Goal: Transaction & Acquisition: Book appointment/travel/reservation

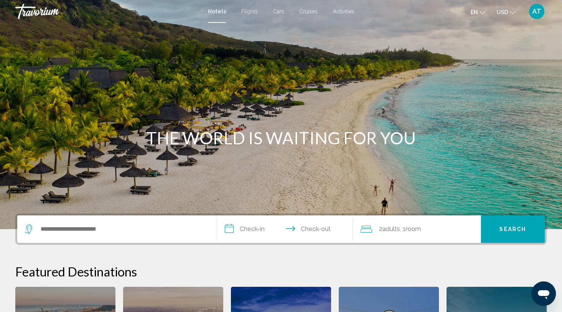
click at [76, 238] on div "Search widget" at bounding box center [117, 230] width 184 height 28
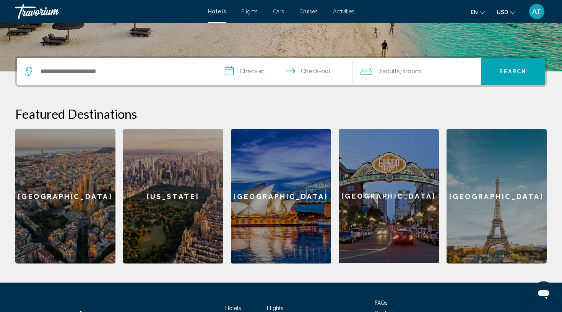
scroll to position [189, 0]
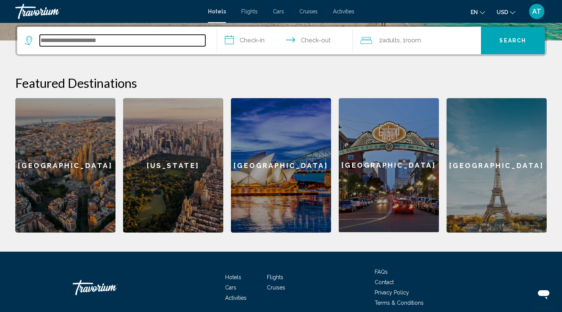
click at [54, 44] on input "Search widget" at bounding box center [123, 40] width 166 height 11
type input "*"
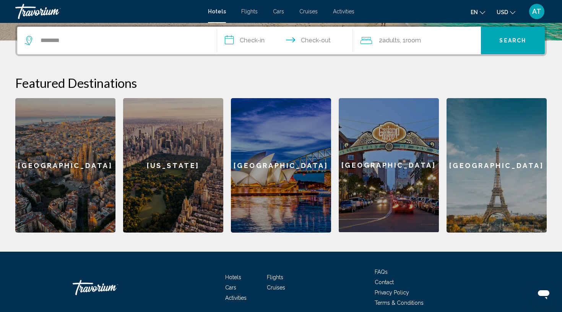
click at [308, 63] on div "**********" at bounding box center [281, 129] width 562 height 208
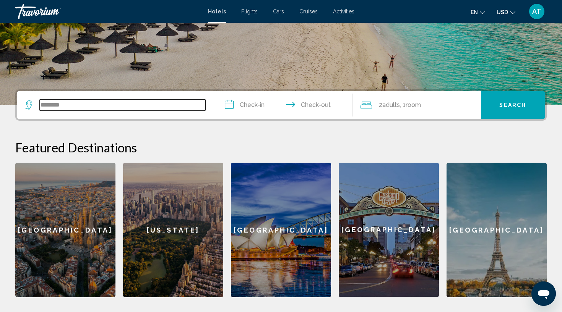
click at [130, 105] on input "********" at bounding box center [123, 104] width 166 height 11
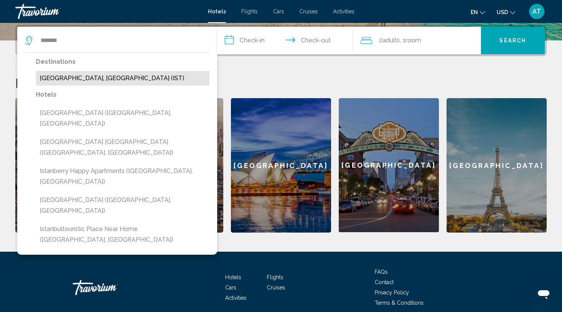
click at [61, 78] on button "[GEOGRAPHIC_DATA], [GEOGRAPHIC_DATA] (IST)" at bounding box center [123, 78] width 174 height 15
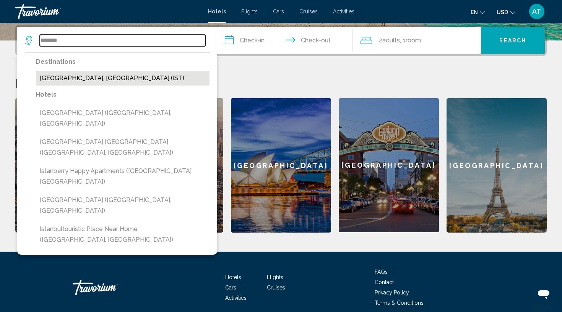
type input "**********"
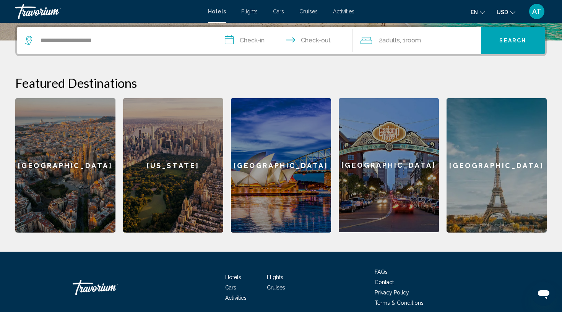
click at [246, 39] on input "**********" at bounding box center [286, 42] width 139 height 30
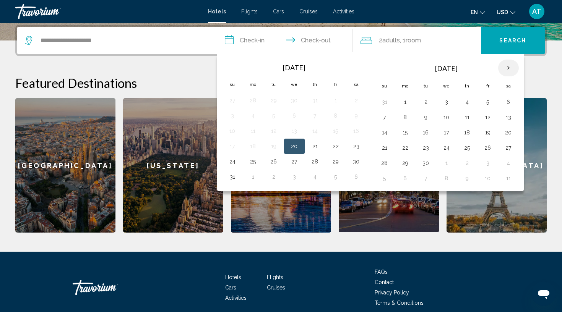
click at [506, 69] on th "Next month" at bounding box center [508, 68] width 21 height 17
click at [446, 101] on button "1" at bounding box center [446, 102] width 12 height 11
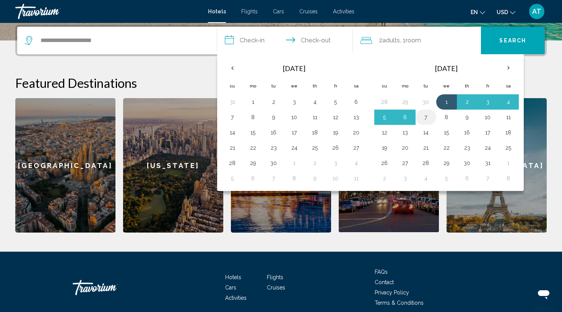
click at [426, 116] on button "7" at bounding box center [426, 117] width 12 height 11
type input "**********"
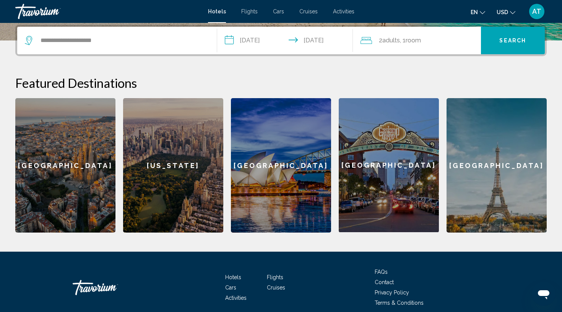
click at [419, 36] on span ", 1 Room rooms" at bounding box center [410, 40] width 21 height 11
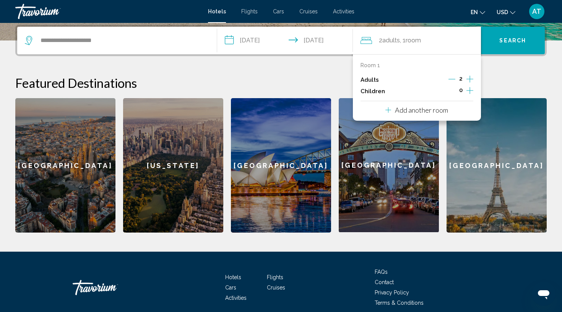
click at [470, 78] on icon "Increment adults" at bounding box center [469, 79] width 7 height 9
click at [511, 40] on span "Search" at bounding box center [512, 41] width 27 height 6
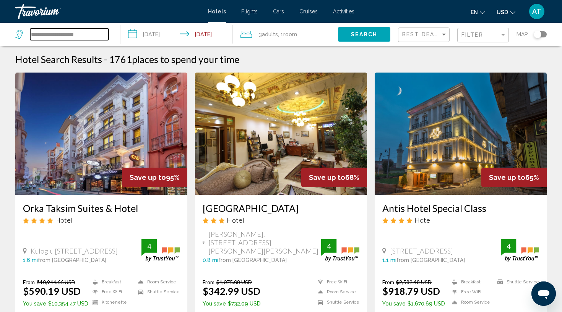
click at [67, 37] on input "**********" at bounding box center [69, 34] width 78 height 11
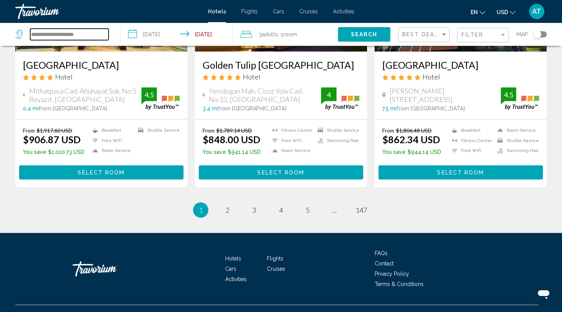
scroll to position [991, 0]
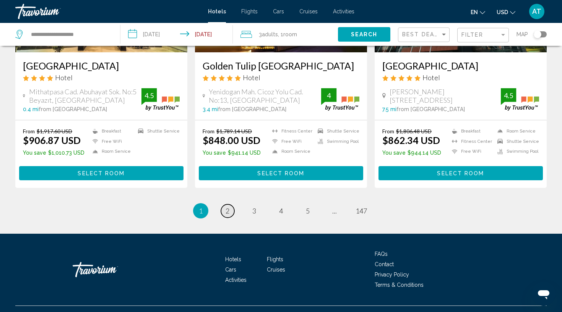
click at [226, 207] on span "2" at bounding box center [228, 211] width 4 height 8
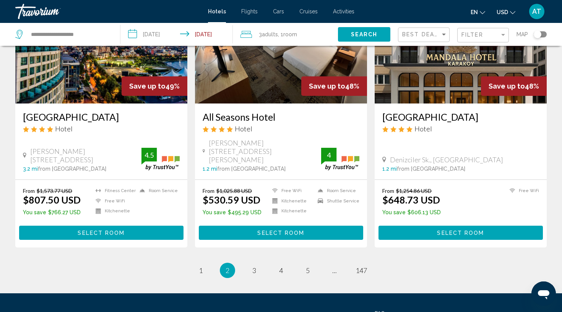
scroll to position [977, 0]
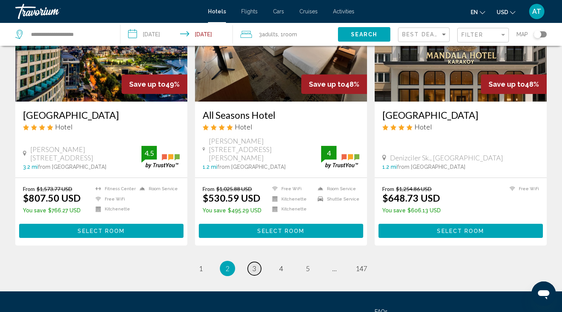
click at [253, 265] on span "3" at bounding box center [254, 269] width 4 height 8
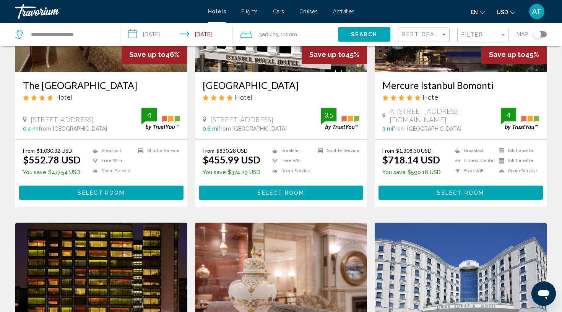
scroll to position [8, 0]
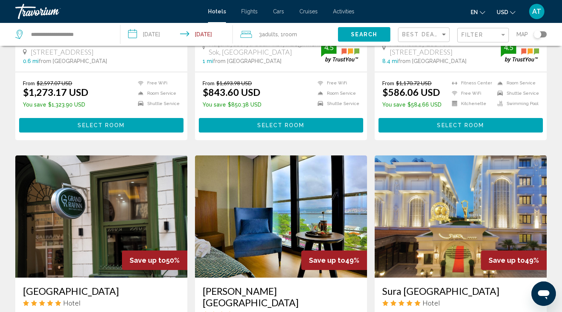
scroll to position [507, 0]
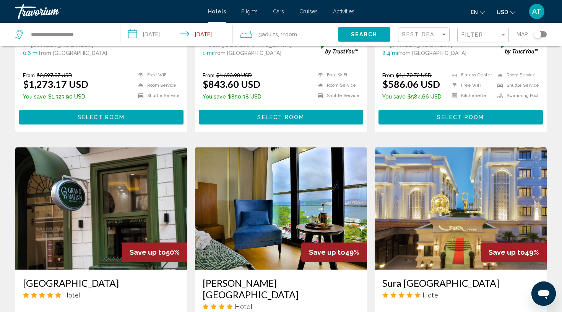
click at [412, 193] on img "Main content" at bounding box center [461, 209] width 172 height 122
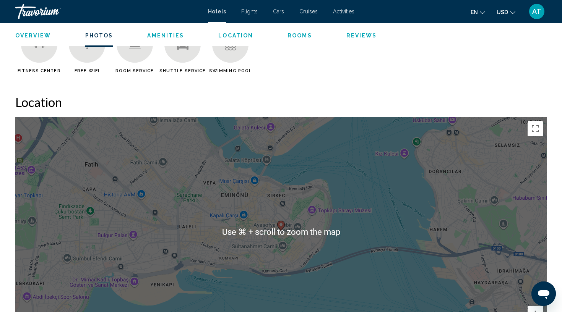
scroll to position [530, 0]
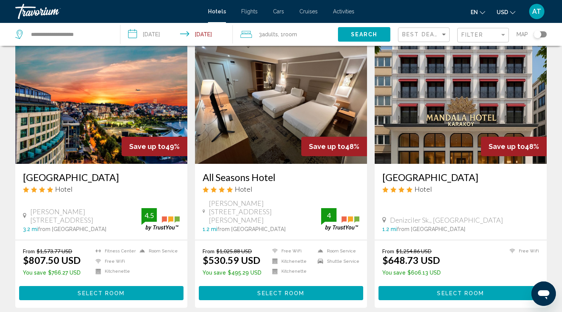
scroll to position [918, 0]
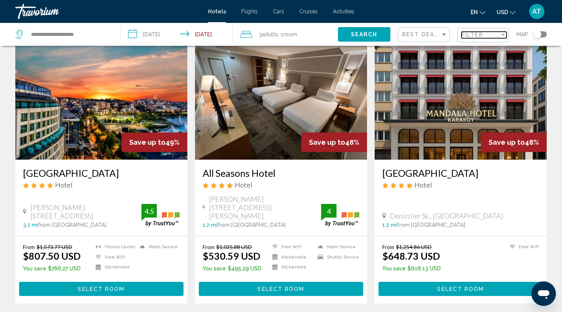
click at [494, 33] on div "Filter" at bounding box center [481, 35] width 38 height 6
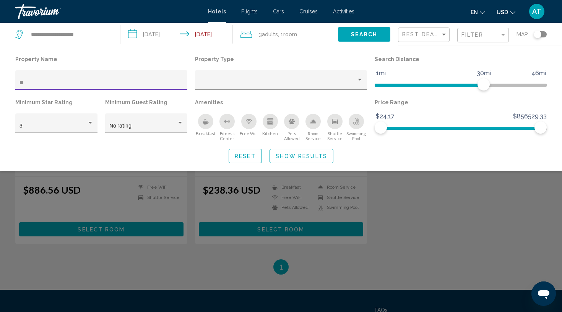
type input "**"
click at [474, 191] on div "Search widget" at bounding box center [281, 214] width 562 height 198
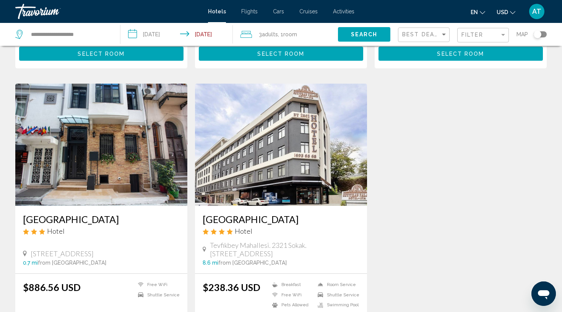
scroll to position [824, 0]
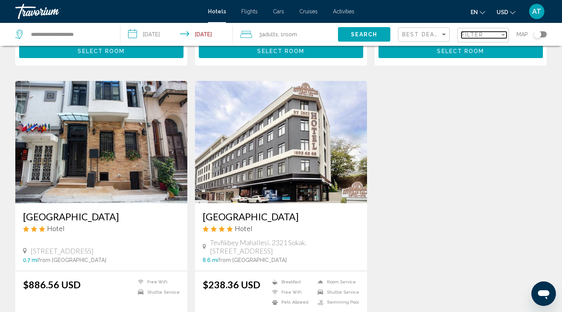
click at [469, 37] on span "Filter" at bounding box center [473, 35] width 22 height 6
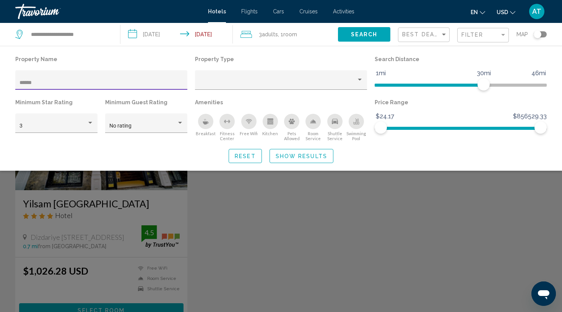
scroll to position [4, 0]
type input "******"
click at [265, 255] on div "Search widget" at bounding box center [281, 214] width 562 height 198
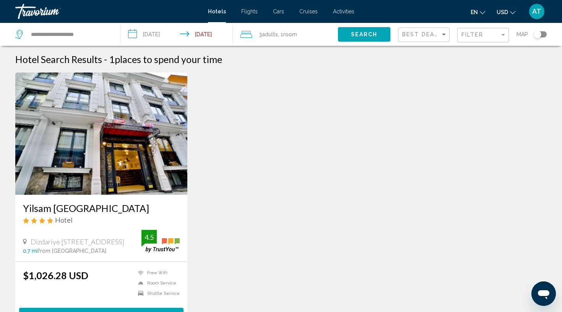
scroll to position [0, 0]
click at [473, 31] on div "Filter" at bounding box center [484, 35] width 45 height 14
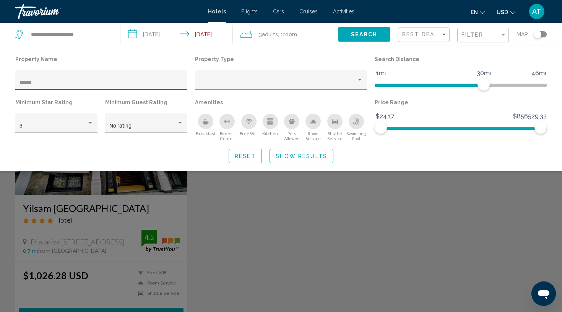
drag, startPoint x: 59, startPoint y: 84, endPoint x: 0, endPoint y: 80, distance: 59.4
click at [0, 80] on div "Property Name ****** Property Type Search Distance 1mi 46mi 30mi Minimum Star R…" at bounding box center [281, 108] width 562 height 109
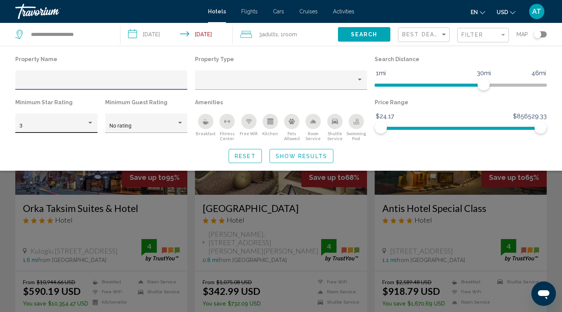
click at [48, 126] on div "3" at bounding box center [53, 126] width 67 height 6
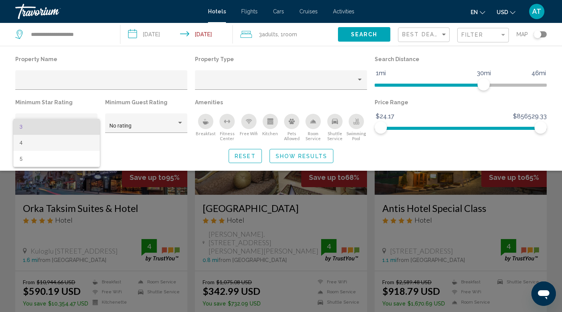
click at [52, 144] on span "4" at bounding box center [57, 143] width 74 height 16
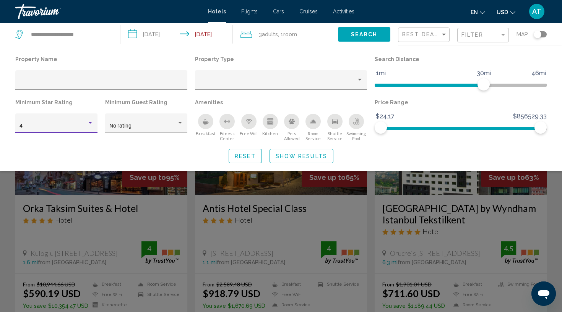
click at [286, 159] on span "Show Results" at bounding box center [302, 156] width 52 height 6
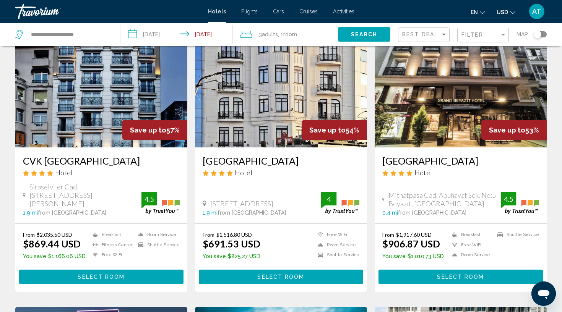
scroll to position [617, 0]
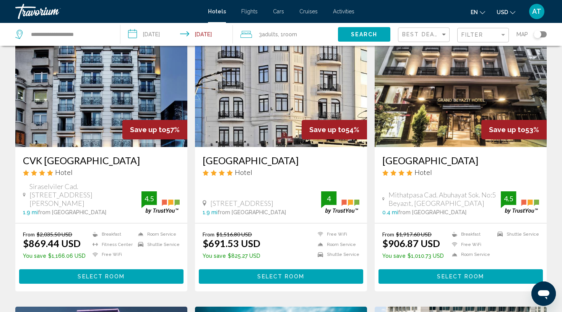
click at [256, 101] on img "Main content" at bounding box center [281, 86] width 172 height 122
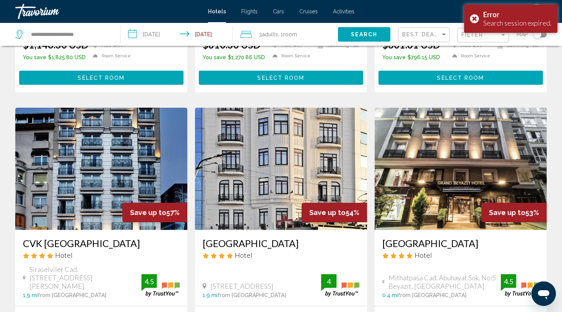
scroll to position [557, 0]
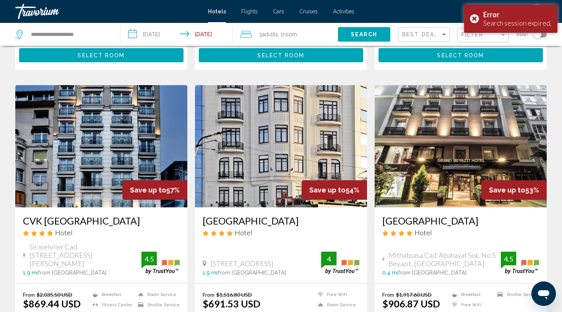
click at [225, 215] on h3 "[GEOGRAPHIC_DATA][PERSON_NAME]" at bounding box center [281, 220] width 157 height 11
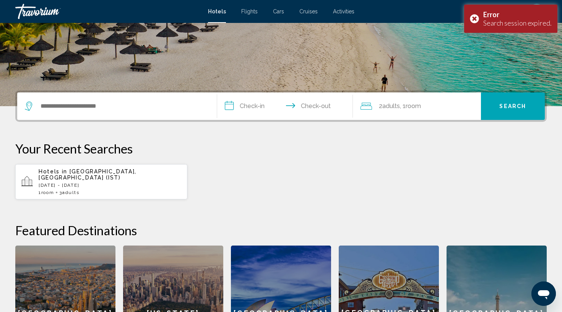
click at [251, 109] on input "**********" at bounding box center [286, 108] width 139 height 30
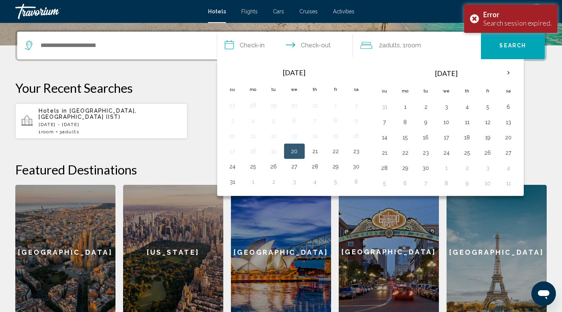
scroll to position [189, 0]
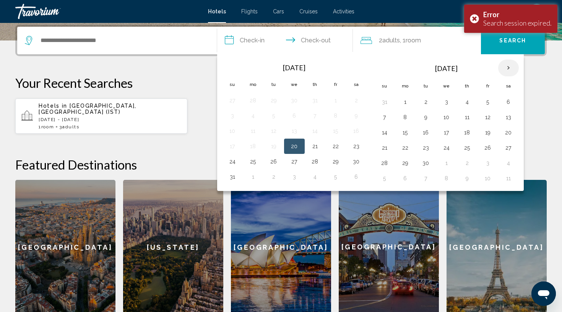
click at [505, 68] on th "Next month" at bounding box center [508, 68] width 21 height 17
click at [446, 104] on button "1" at bounding box center [446, 102] width 12 height 11
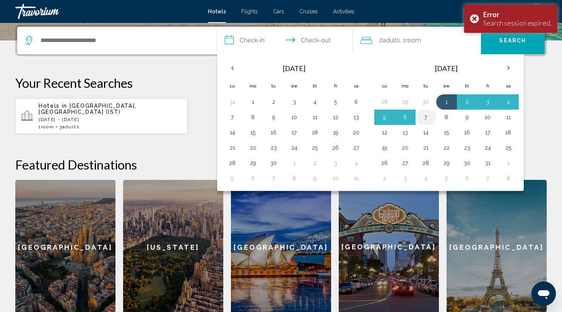
click at [429, 116] on button "7" at bounding box center [426, 117] width 12 height 11
type input "**********"
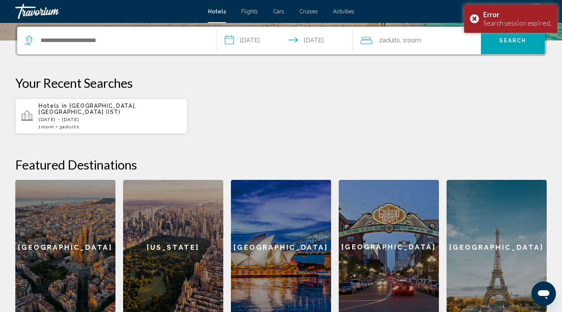
click at [427, 37] on div "2 Adult Adults , 1 Room rooms" at bounding box center [421, 40] width 120 height 11
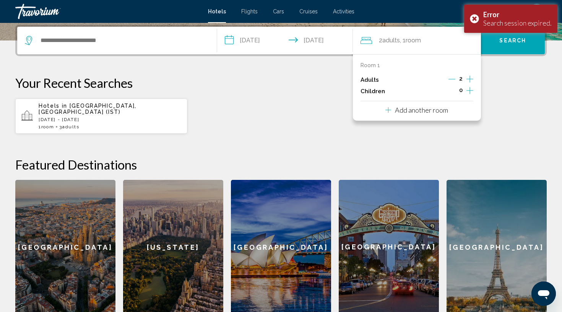
click at [474, 80] on div "Room 1 Adults 2 Children 0 Add another room" at bounding box center [417, 87] width 128 height 67
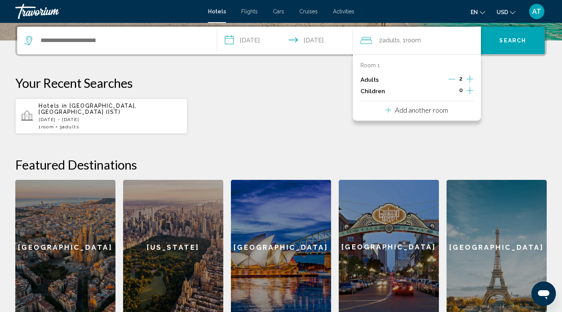
click at [469, 78] on icon "Increment adults" at bounding box center [469, 79] width 7 height 9
click at [514, 29] on button "Search" at bounding box center [513, 41] width 64 height 28
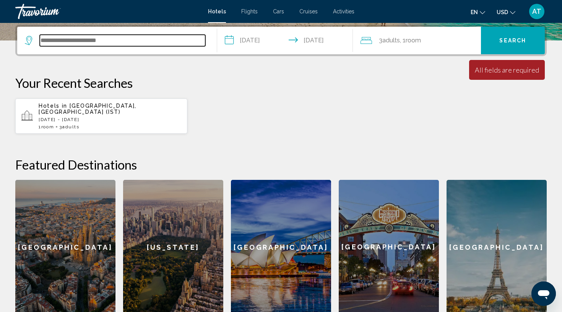
click at [166, 40] on input "Search widget" at bounding box center [123, 40] width 166 height 11
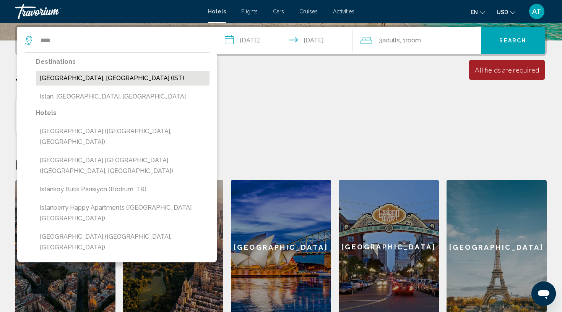
drag, startPoint x: 166, startPoint y: 40, endPoint x: 99, endPoint y: 81, distance: 78.2
click at [99, 81] on button "[GEOGRAPHIC_DATA], [GEOGRAPHIC_DATA] (IST)" at bounding box center [123, 78] width 174 height 15
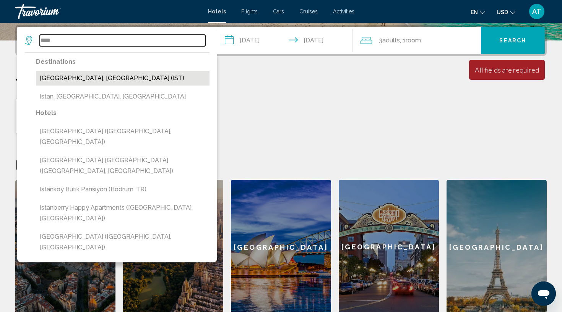
type input "**********"
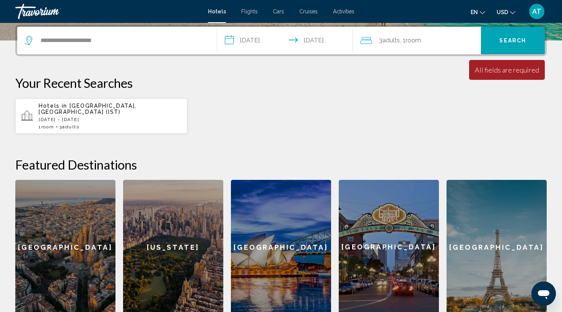
click at [496, 44] on button "Search" at bounding box center [513, 41] width 64 height 28
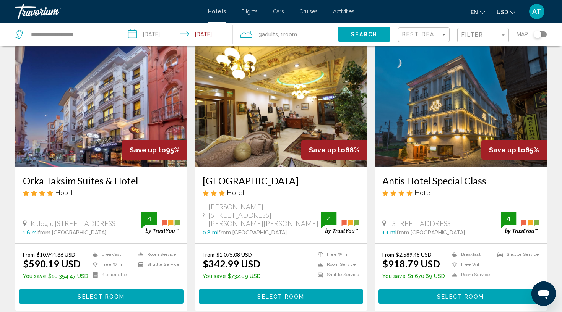
scroll to position [28, 0]
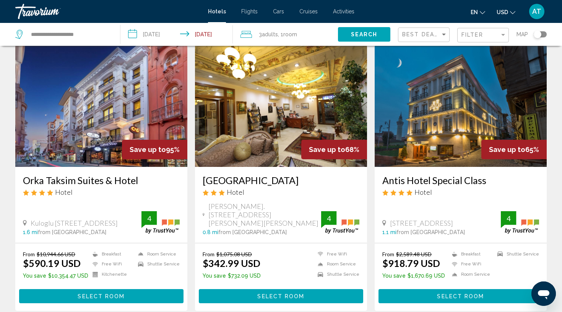
click at [453, 148] on img "Main content" at bounding box center [461, 106] width 172 height 122
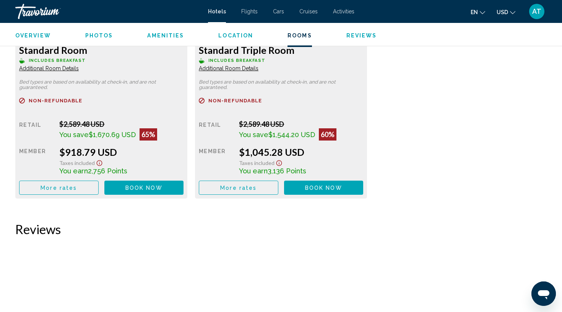
scroll to position [1003, 0]
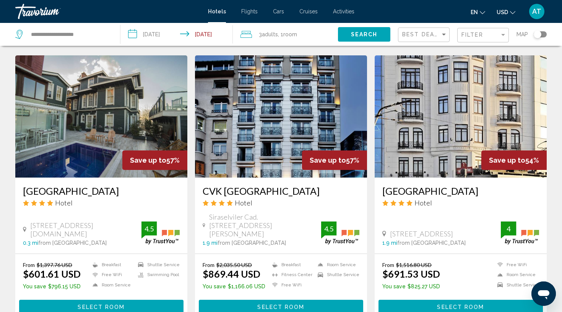
scroll to position [598, 0]
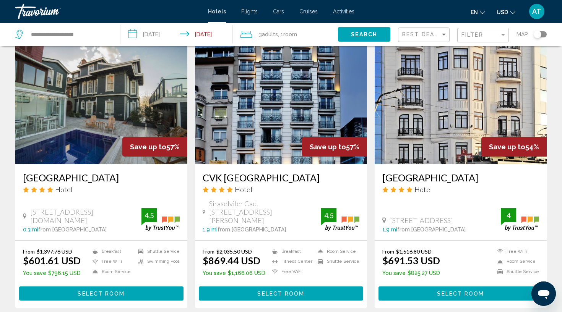
click at [443, 141] on img "Main content" at bounding box center [461, 103] width 172 height 122
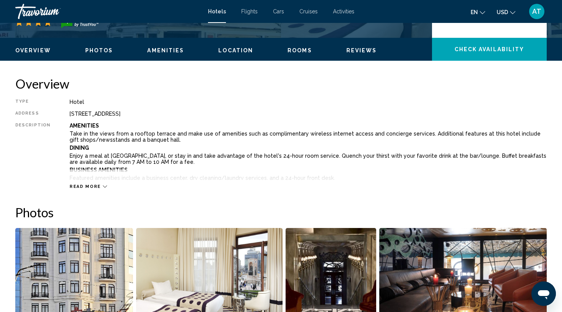
scroll to position [215, 0]
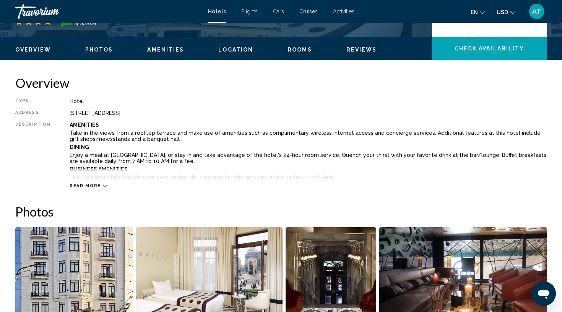
click at [82, 188] on button "Read more" at bounding box center [88, 186] width 37 height 6
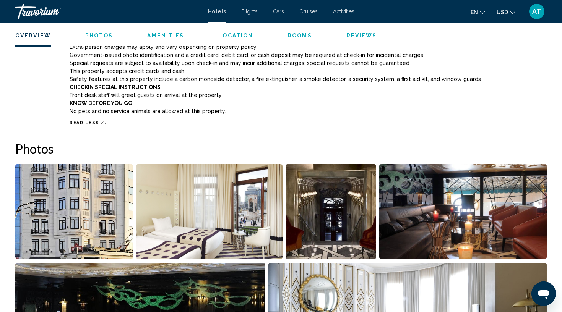
scroll to position [710, 0]
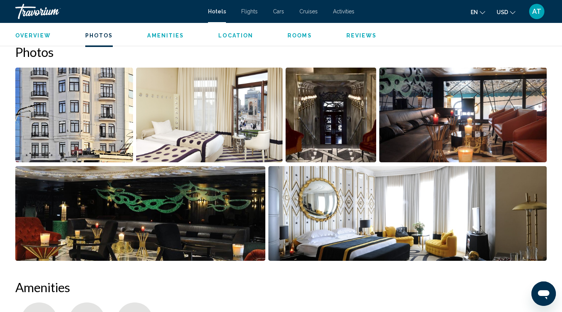
click at [114, 113] on img "Open full-screen image slider" at bounding box center [74, 115] width 118 height 95
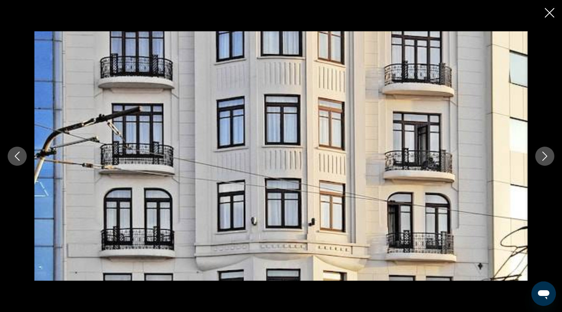
click at [547, 157] on icon "Next image" at bounding box center [544, 156] width 9 height 9
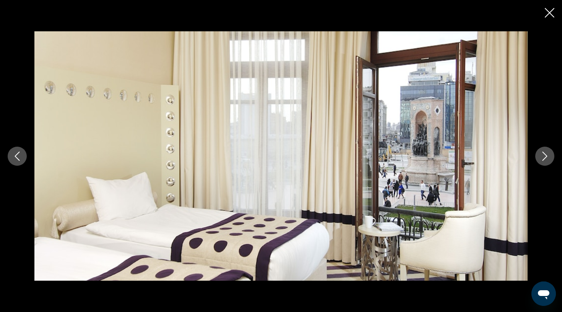
click at [547, 157] on icon "Next image" at bounding box center [544, 156] width 9 height 9
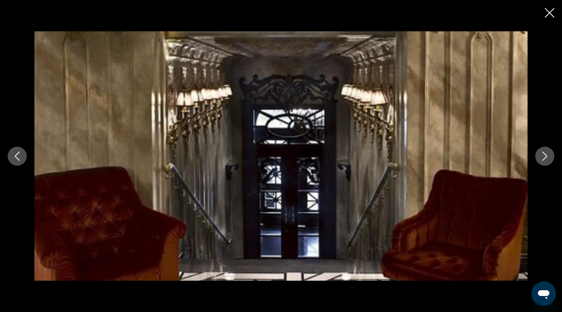
click at [547, 157] on icon "Next image" at bounding box center [544, 156] width 9 height 9
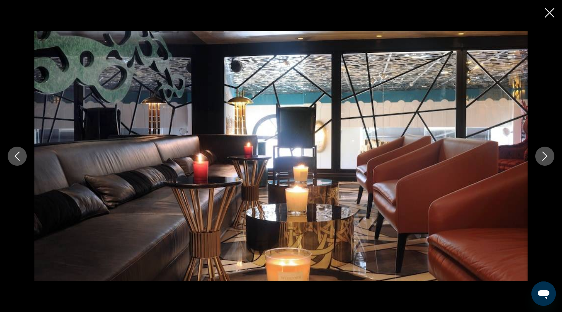
click at [547, 157] on icon "Next image" at bounding box center [544, 156] width 9 height 9
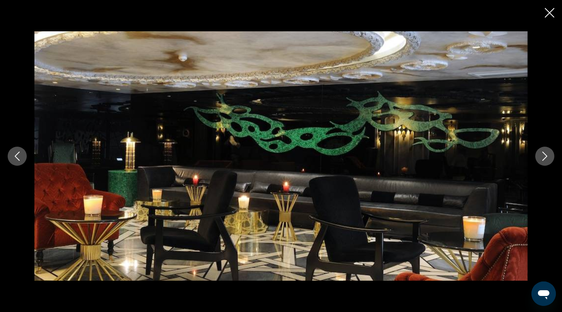
click at [547, 157] on icon "Next image" at bounding box center [544, 156] width 9 height 9
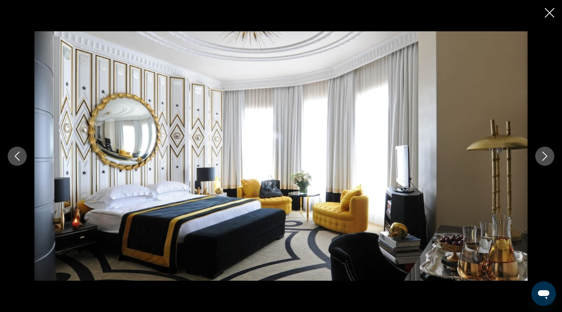
click at [547, 157] on icon "Next image" at bounding box center [544, 156] width 9 height 9
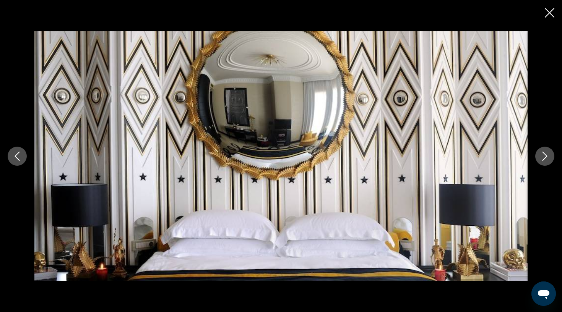
click at [547, 157] on icon "Next image" at bounding box center [544, 156] width 9 height 9
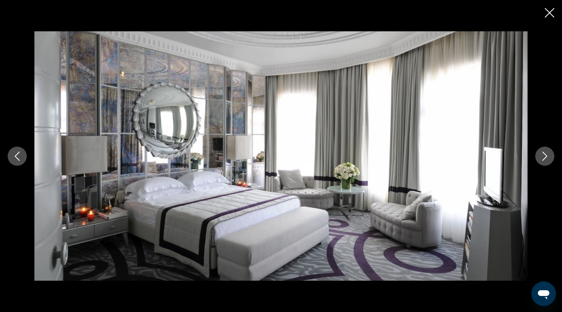
click at [547, 157] on icon "Next image" at bounding box center [544, 156] width 9 height 9
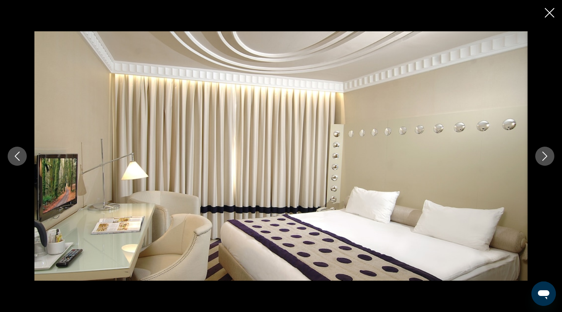
click at [547, 157] on icon "Next image" at bounding box center [544, 156] width 9 height 9
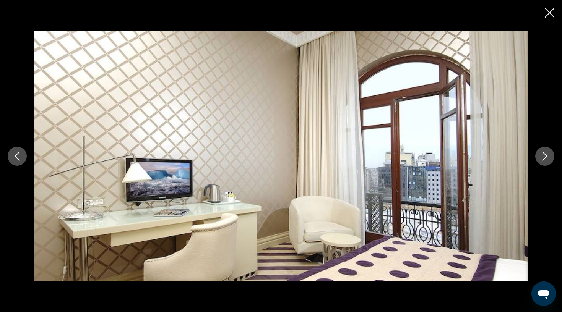
click at [547, 157] on icon "Next image" at bounding box center [544, 156] width 9 height 9
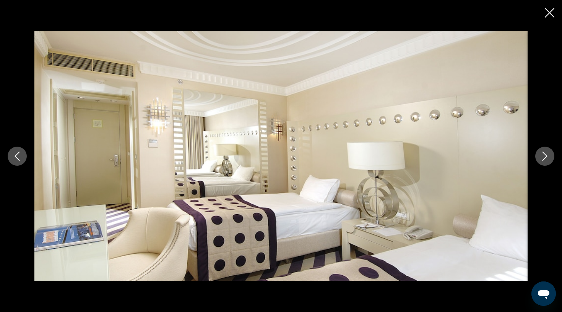
click at [547, 157] on icon "Next image" at bounding box center [544, 156] width 9 height 9
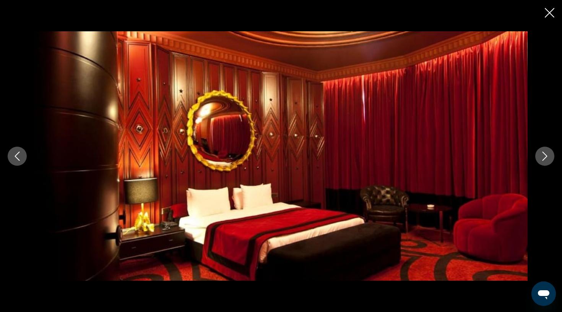
click at [547, 157] on icon "Next image" at bounding box center [544, 156] width 9 height 9
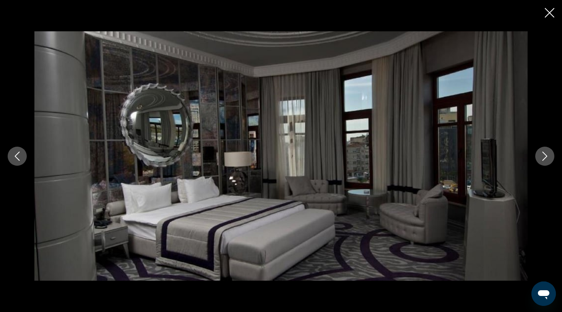
click at [547, 157] on icon "Next image" at bounding box center [544, 156] width 9 height 9
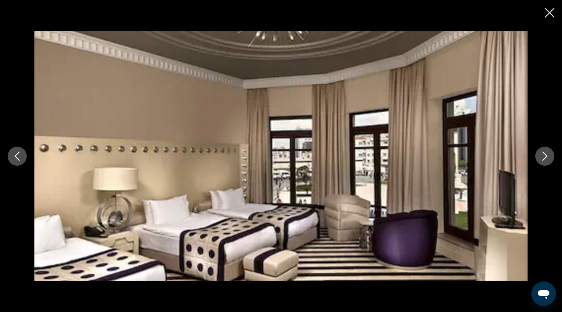
click at [547, 157] on icon "Next image" at bounding box center [544, 156] width 9 height 9
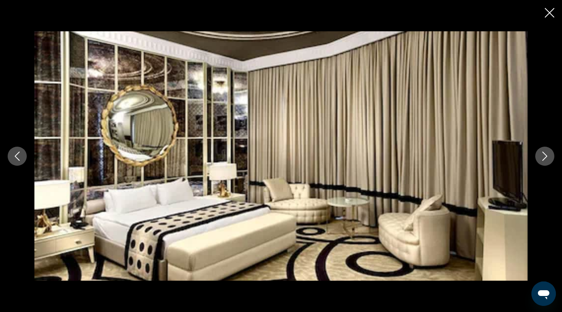
click at [547, 157] on icon "Next image" at bounding box center [544, 156] width 9 height 9
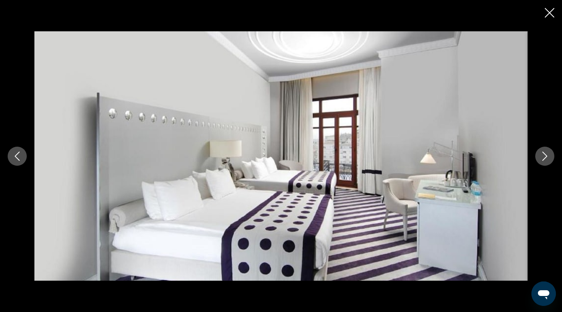
click at [547, 157] on icon "Next image" at bounding box center [544, 156] width 9 height 9
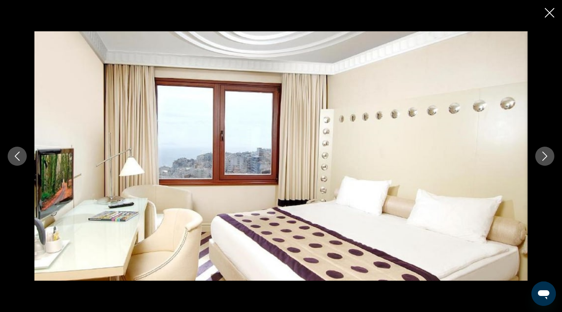
click at [547, 157] on icon "Next image" at bounding box center [544, 156] width 9 height 9
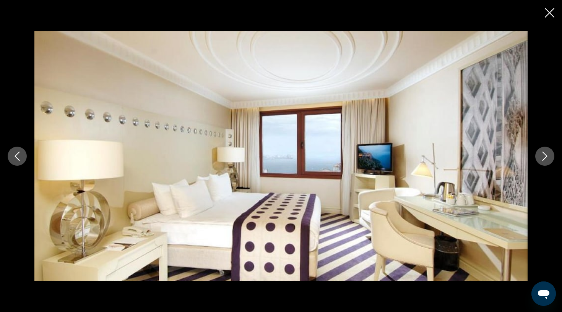
click at [547, 157] on icon "Next image" at bounding box center [544, 156] width 9 height 9
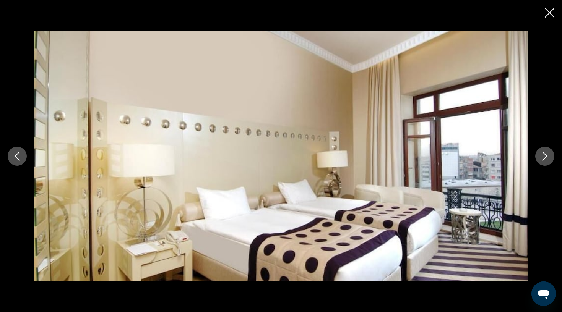
click at [547, 157] on icon "Next image" at bounding box center [544, 156] width 9 height 9
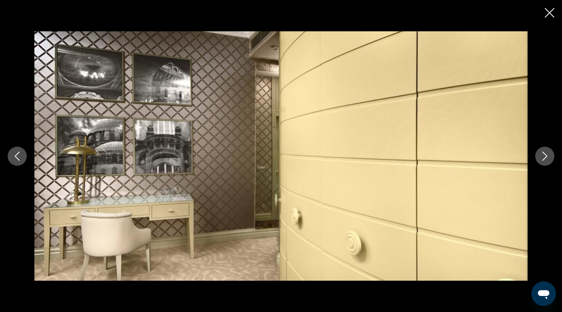
click at [547, 157] on icon "Next image" at bounding box center [544, 156] width 9 height 9
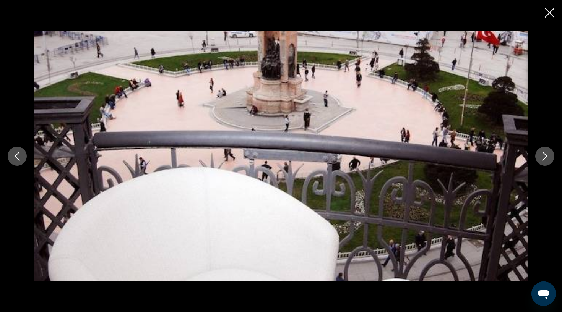
click at [547, 157] on icon "Next image" at bounding box center [544, 156] width 9 height 9
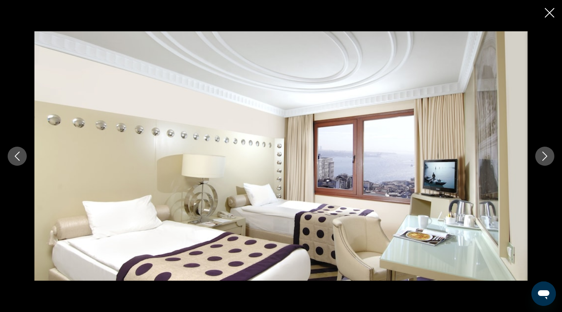
click at [547, 157] on icon "Next image" at bounding box center [544, 156] width 9 height 9
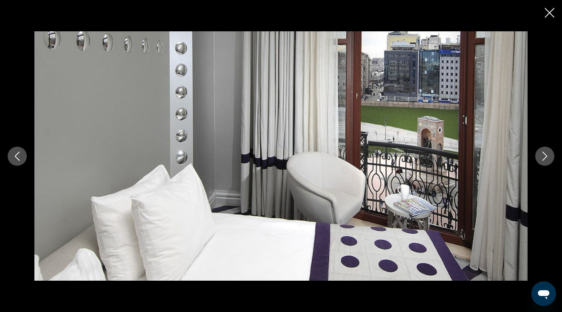
click at [547, 157] on icon "Next image" at bounding box center [544, 156] width 9 height 9
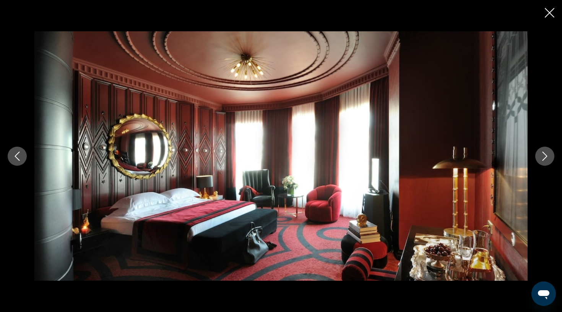
click at [547, 157] on icon "Next image" at bounding box center [544, 156] width 9 height 9
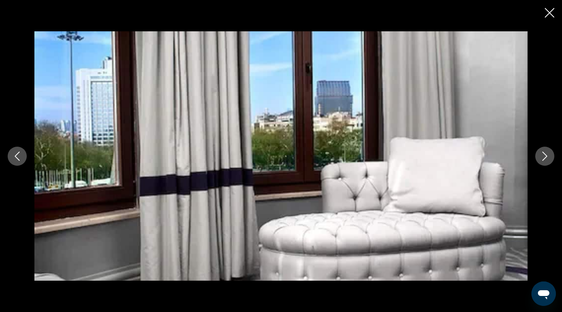
click at [547, 157] on icon "Next image" at bounding box center [544, 156] width 9 height 9
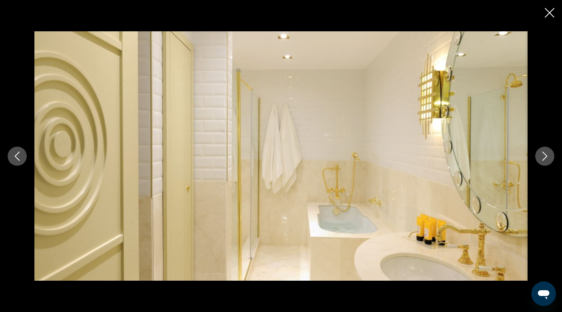
click at [547, 157] on icon "Next image" at bounding box center [544, 156] width 9 height 9
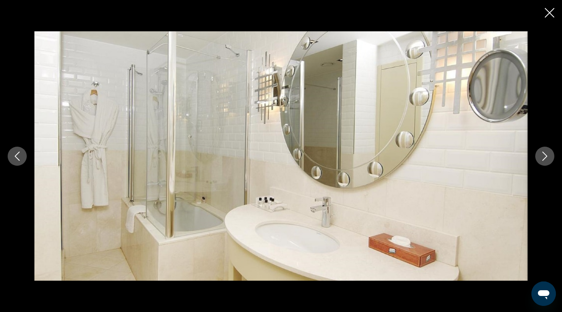
click at [547, 157] on icon "Next image" at bounding box center [544, 156] width 9 height 9
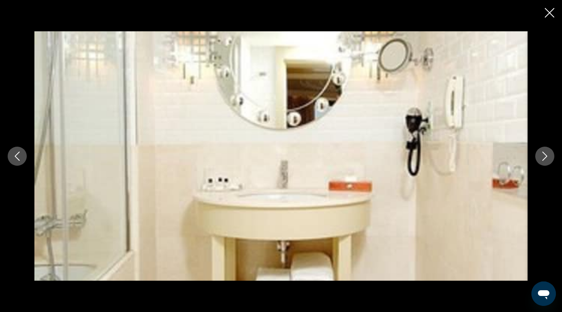
click at [547, 157] on icon "Next image" at bounding box center [544, 156] width 9 height 9
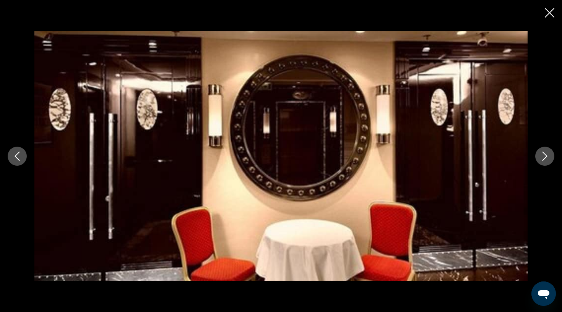
click at [547, 157] on icon "Next image" at bounding box center [544, 156] width 9 height 9
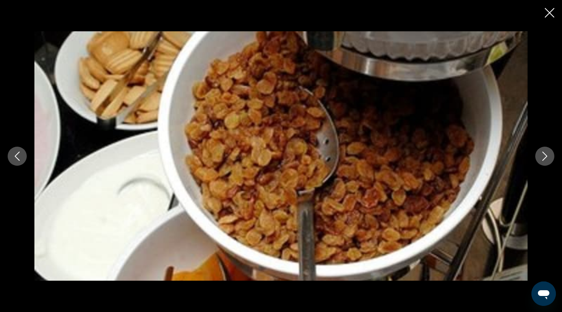
click at [547, 157] on icon "Next image" at bounding box center [544, 156] width 9 height 9
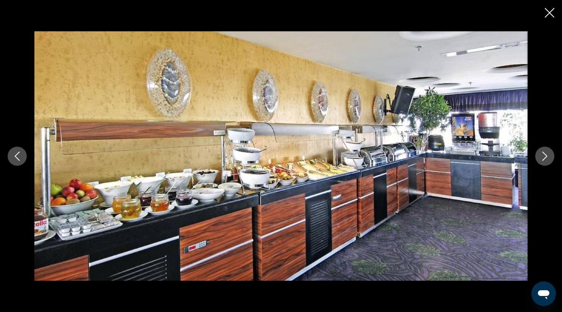
click at [547, 157] on icon "Next image" at bounding box center [544, 156] width 9 height 9
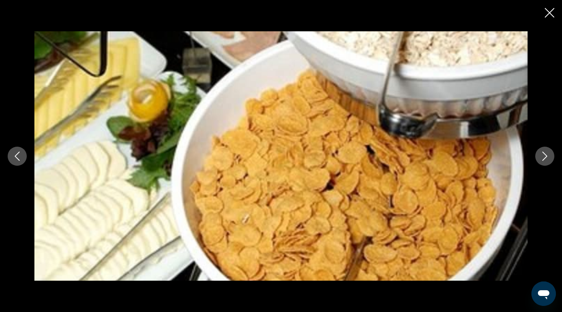
click at [547, 157] on icon "Next image" at bounding box center [544, 156] width 9 height 9
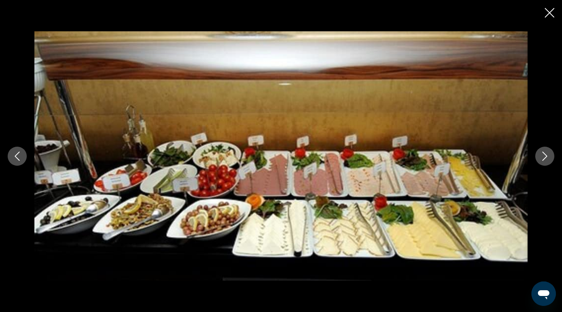
click at [547, 157] on icon "Next image" at bounding box center [544, 156] width 9 height 9
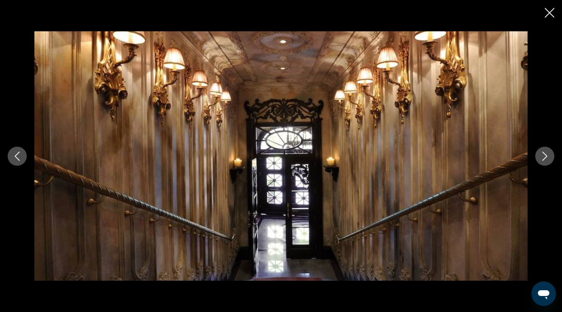
click at [547, 157] on icon "Next image" at bounding box center [544, 156] width 9 height 9
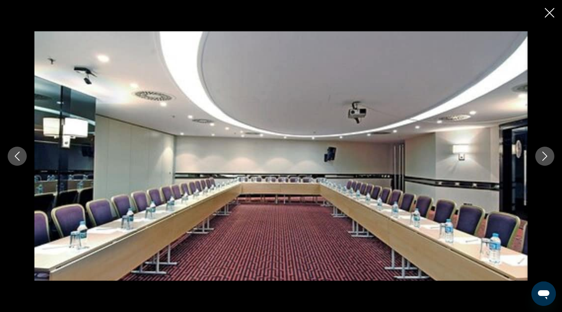
click at [547, 157] on icon "Next image" at bounding box center [544, 156] width 9 height 9
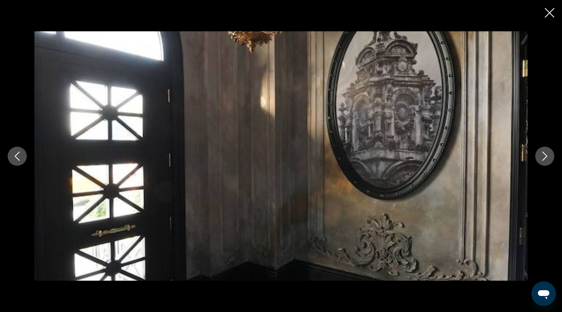
click at [547, 157] on icon "Next image" at bounding box center [544, 156] width 9 height 9
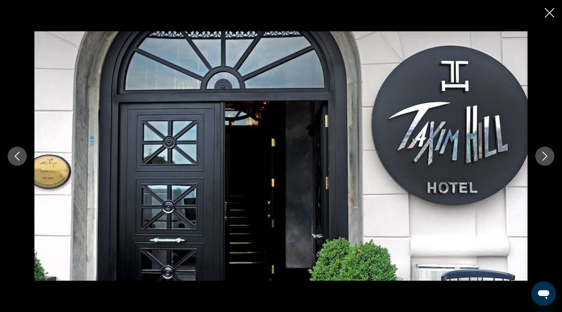
click at [547, 157] on icon "Next image" at bounding box center [544, 156] width 9 height 9
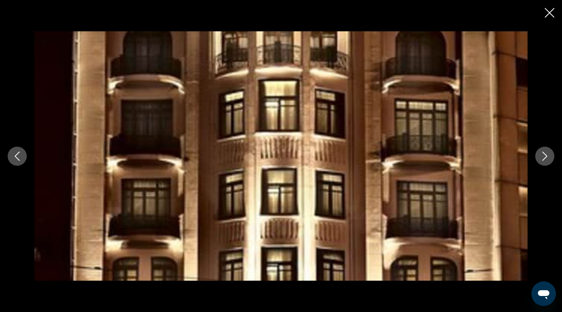
click at [547, 157] on icon "Next image" at bounding box center [544, 156] width 9 height 9
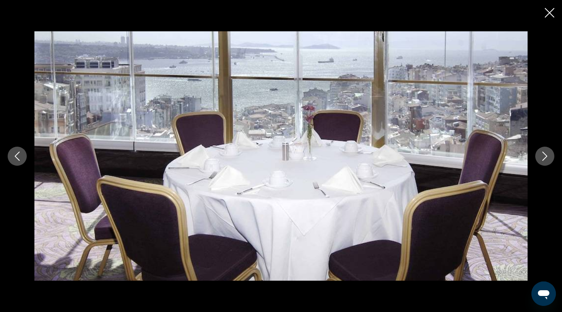
click at [552, 10] on icon "Close slideshow" at bounding box center [550, 13] width 10 height 10
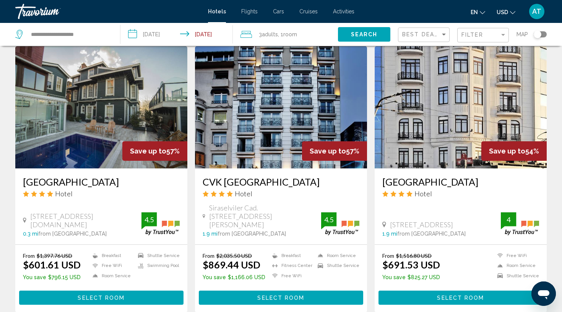
scroll to position [602, 0]
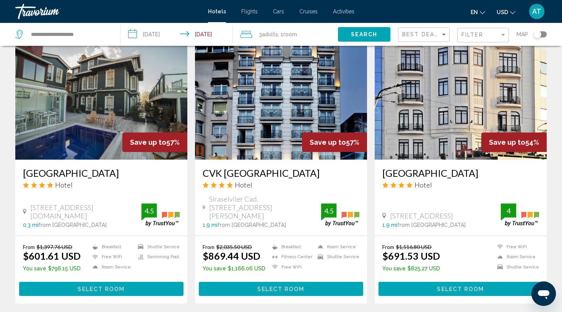
click at [257, 133] on img "Main content" at bounding box center [281, 98] width 172 height 122
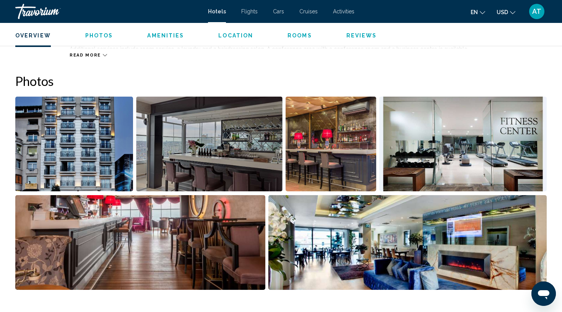
scroll to position [355, 0]
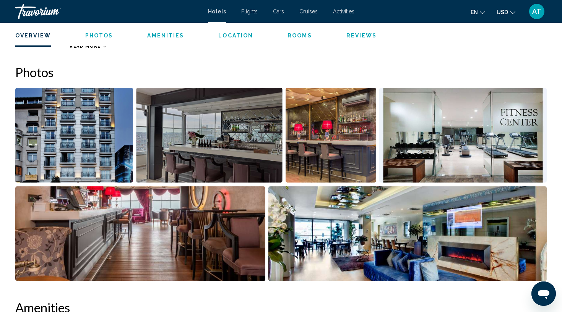
click at [105, 140] on img "Open full-screen image slider" at bounding box center [74, 135] width 118 height 95
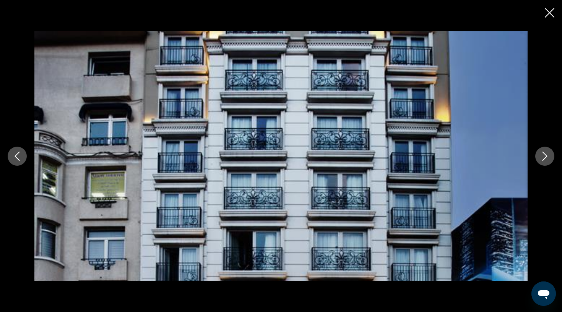
click at [539, 156] on button "Next image" at bounding box center [544, 156] width 19 height 19
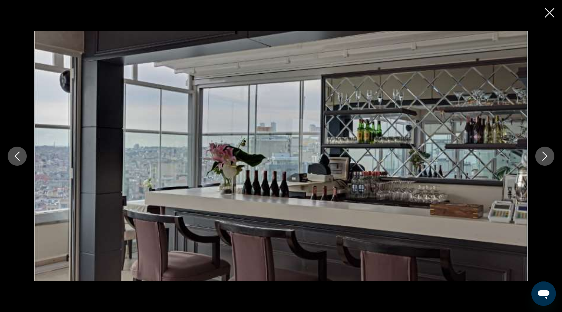
click at [539, 156] on button "Next image" at bounding box center [544, 156] width 19 height 19
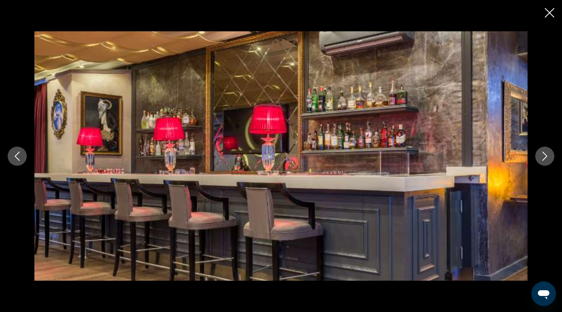
click at [539, 156] on button "Next image" at bounding box center [544, 156] width 19 height 19
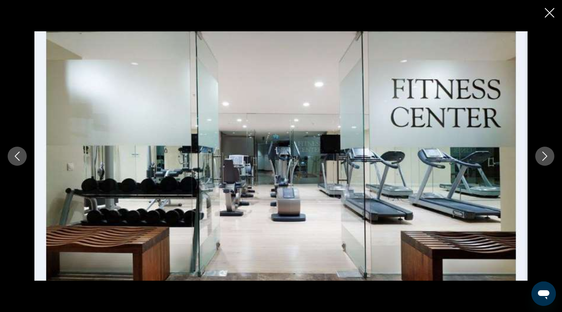
click at [539, 156] on button "Next image" at bounding box center [544, 156] width 19 height 19
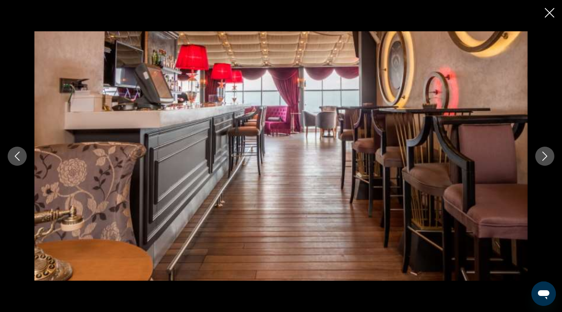
click at [539, 156] on button "Next image" at bounding box center [544, 156] width 19 height 19
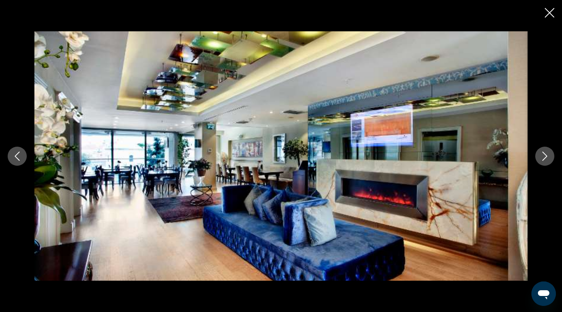
click at [539, 156] on button "Next image" at bounding box center [544, 156] width 19 height 19
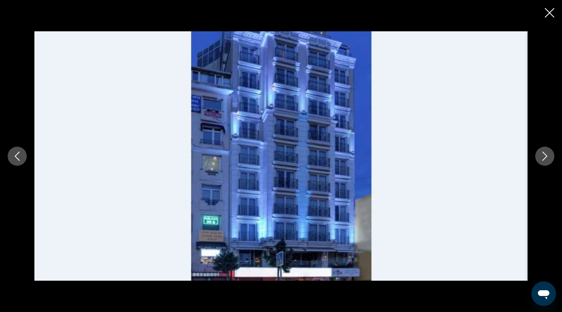
click at [539, 156] on button "Next image" at bounding box center [544, 156] width 19 height 19
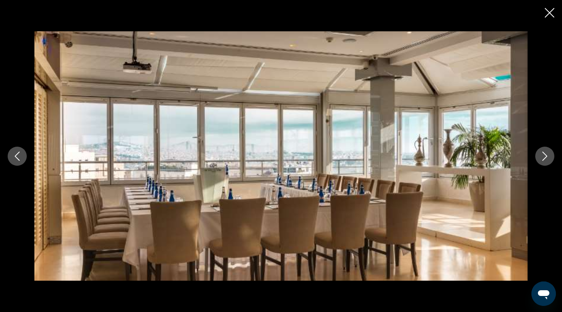
click at [539, 156] on button "Next image" at bounding box center [544, 156] width 19 height 19
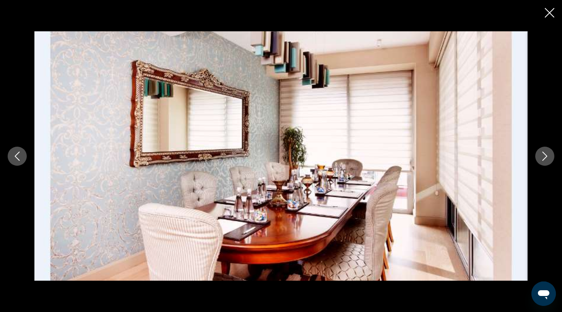
click at [539, 156] on button "Next image" at bounding box center [544, 156] width 19 height 19
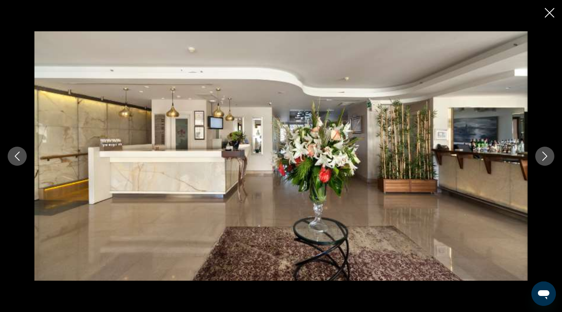
click at [539, 156] on button "Next image" at bounding box center [544, 156] width 19 height 19
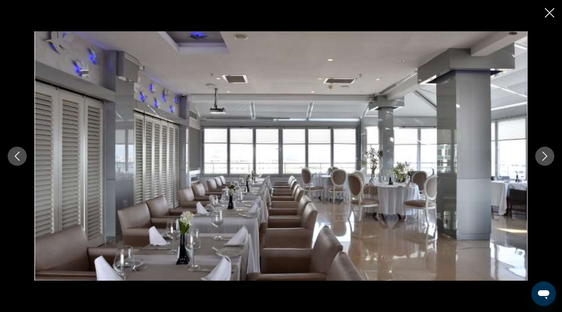
click at [539, 156] on button "Next image" at bounding box center [544, 156] width 19 height 19
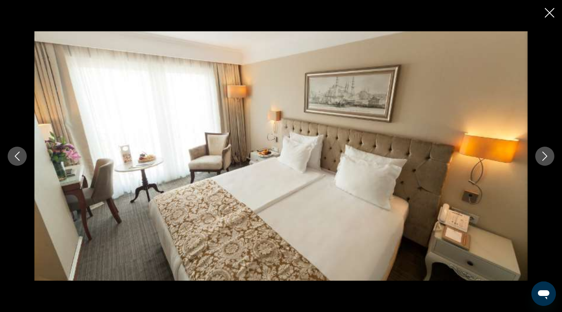
click at [539, 156] on button "Next image" at bounding box center [544, 156] width 19 height 19
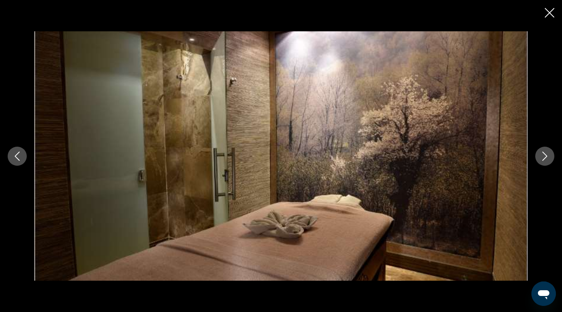
click at [539, 156] on button "Next image" at bounding box center [544, 156] width 19 height 19
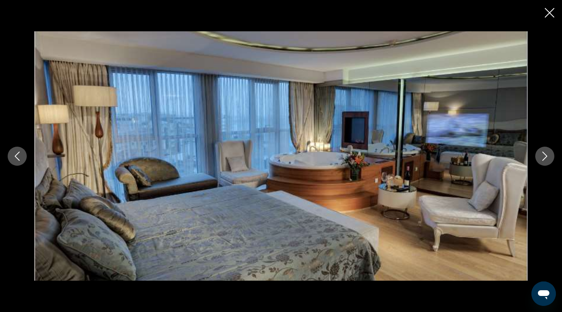
click at [539, 156] on button "Next image" at bounding box center [544, 156] width 19 height 19
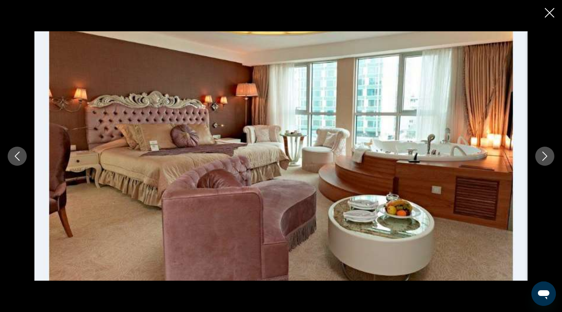
click at [539, 156] on button "Next image" at bounding box center [544, 156] width 19 height 19
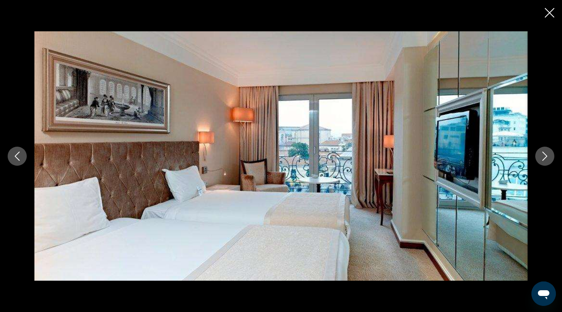
click at [539, 156] on button "Next image" at bounding box center [544, 156] width 19 height 19
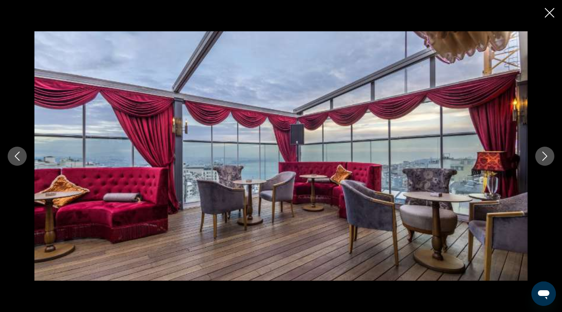
click at [539, 156] on button "Next image" at bounding box center [544, 156] width 19 height 19
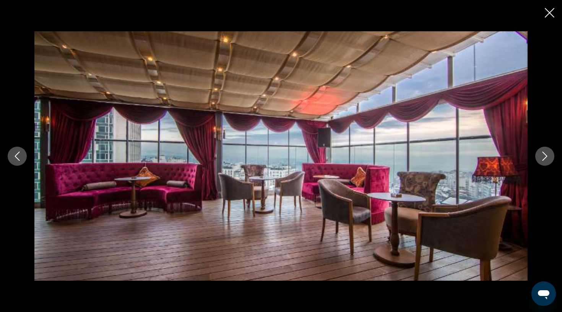
click at [539, 156] on button "Next image" at bounding box center [544, 156] width 19 height 19
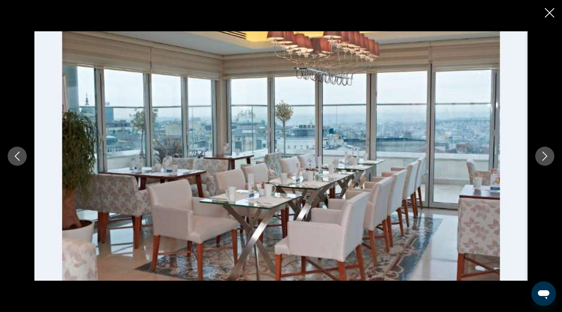
click at [539, 156] on button "Next image" at bounding box center [544, 156] width 19 height 19
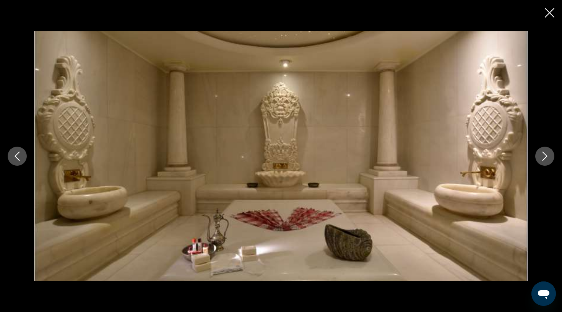
click at [539, 156] on button "Next image" at bounding box center [544, 156] width 19 height 19
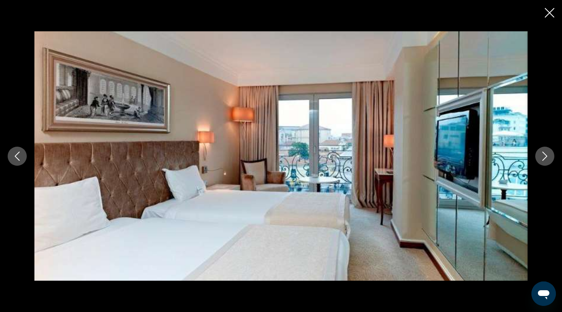
click at [539, 156] on button "Next image" at bounding box center [544, 156] width 19 height 19
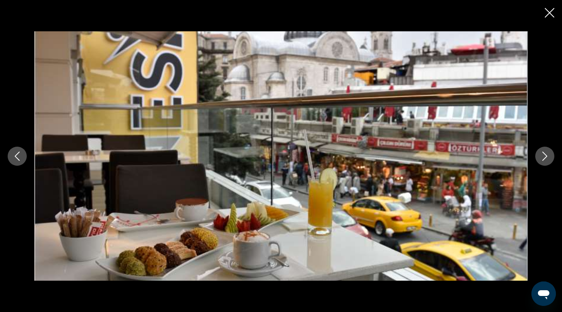
click at [539, 156] on button "Next image" at bounding box center [544, 156] width 19 height 19
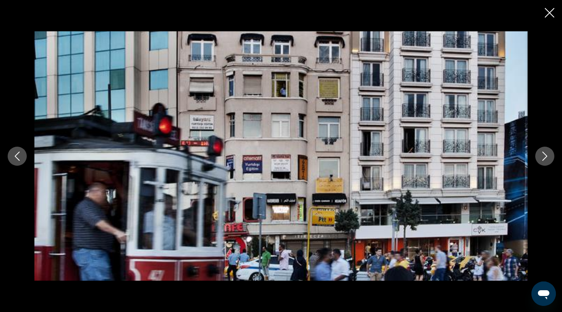
click at [539, 156] on button "Next image" at bounding box center [544, 156] width 19 height 19
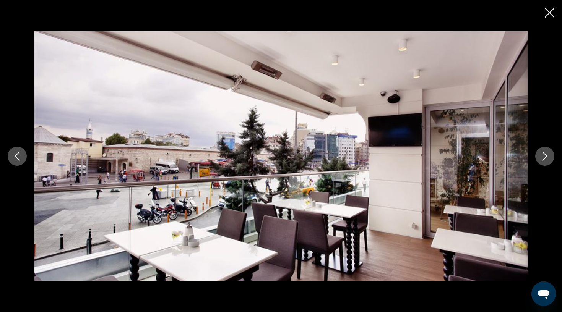
click at [539, 156] on button "Next image" at bounding box center [544, 156] width 19 height 19
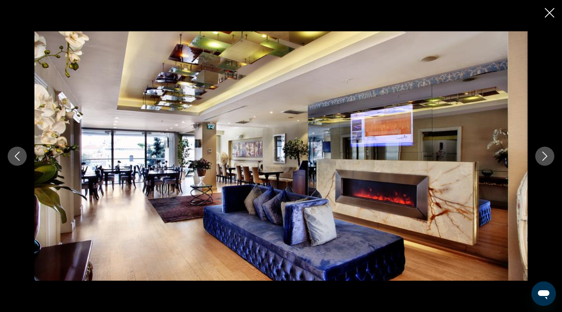
click at [539, 157] on button "Next image" at bounding box center [544, 156] width 19 height 19
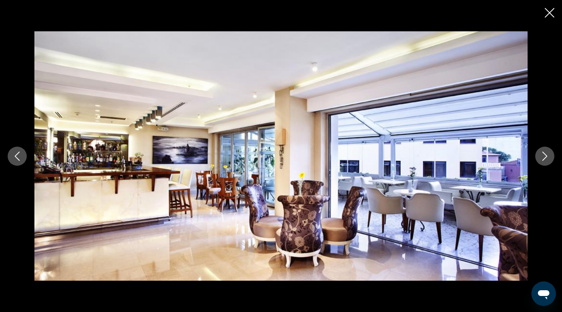
click at [539, 157] on button "Next image" at bounding box center [544, 156] width 19 height 19
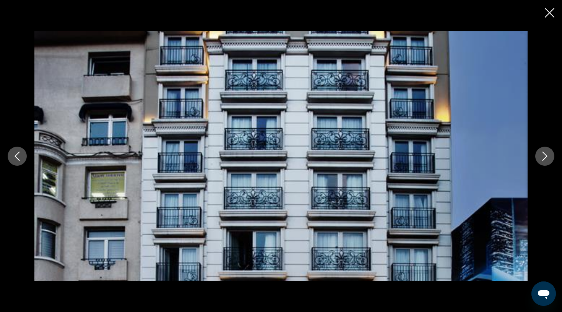
click at [553, 13] on icon "Close slideshow" at bounding box center [550, 13] width 10 height 10
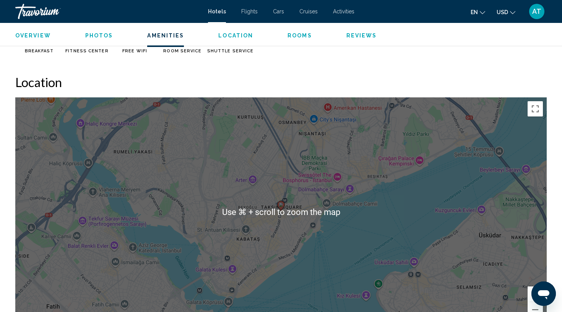
scroll to position [680, 0]
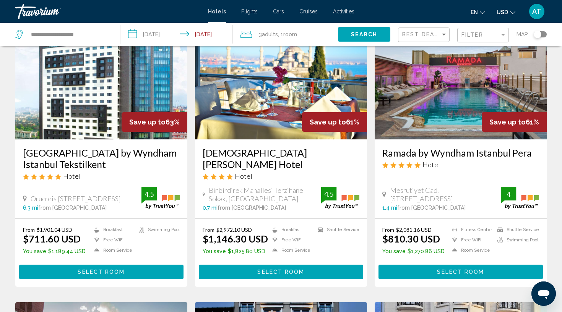
scroll to position [338, 0]
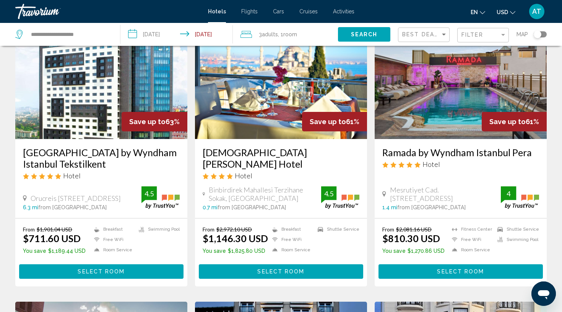
click at [259, 102] on img "Main content" at bounding box center [281, 78] width 172 height 122
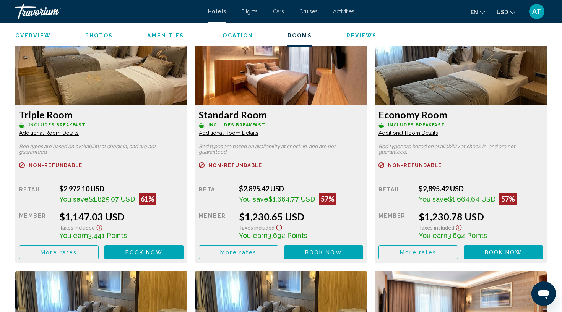
scroll to position [1080, 0]
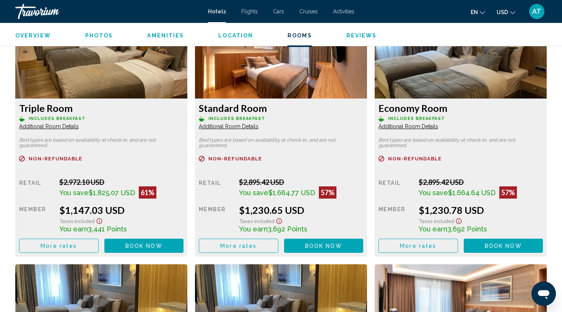
click at [28, 30] on div "Overview Photos Amenities Location Rooms Reviews Check Availability" at bounding box center [281, 35] width 562 height 24
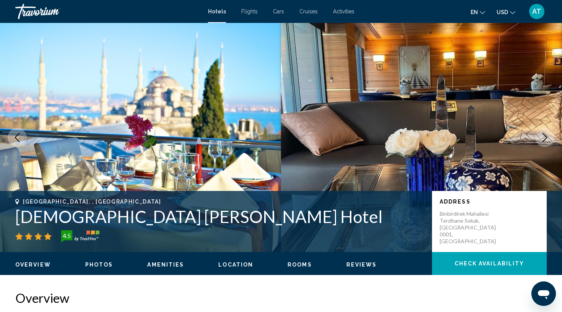
scroll to position [0, 0]
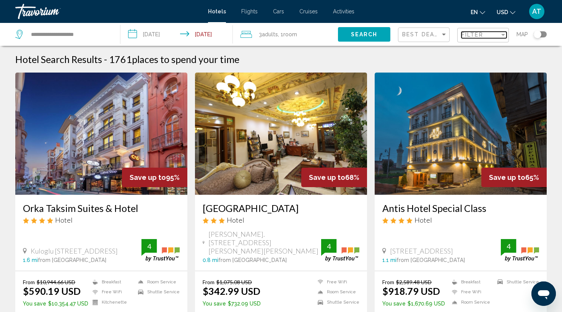
click at [476, 37] on span "Filter" at bounding box center [473, 35] width 22 height 6
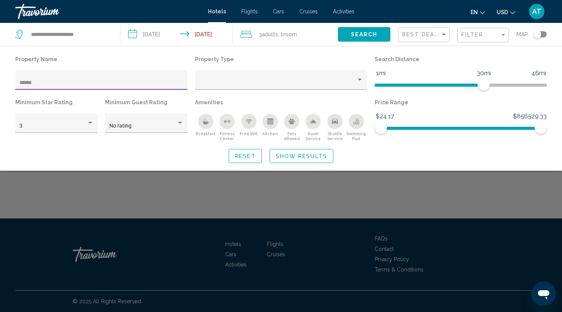
type input "******"
click at [174, 206] on div "Search widget" at bounding box center [281, 214] width 562 height 198
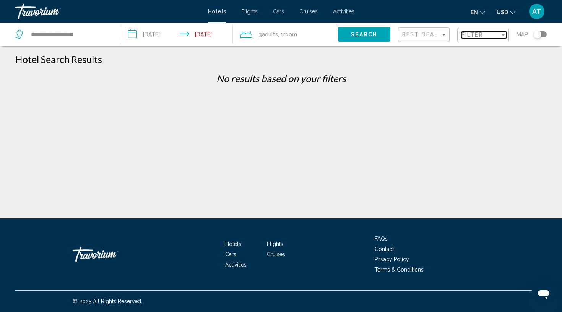
click at [469, 38] on span "Filter" at bounding box center [473, 35] width 22 height 6
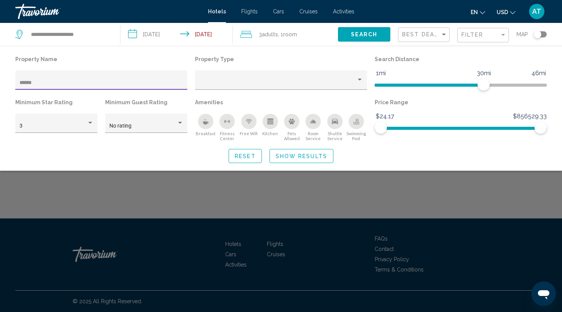
click at [74, 89] on div "******" at bounding box center [102, 83] width 164 height 16
drag, startPoint x: 66, startPoint y: 81, endPoint x: 0, endPoint y: 81, distance: 65.8
click at [0, 81] on div "Property Name ****** Property Type Search Distance 1mi 46mi 30mi Minimum Star R…" at bounding box center [281, 108] width 562 height 109
paste input "******"
drag, startPoint x: 95, startPoint y: 88, endPoint x: 89, endPoint y: 85, distance: 5.8
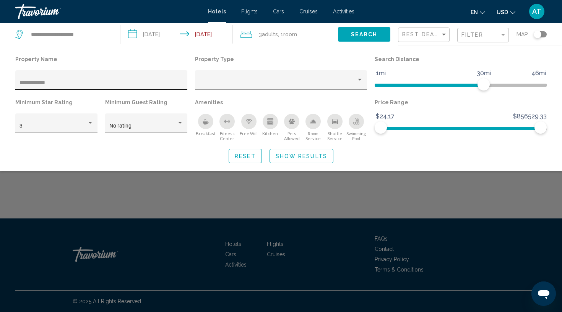
click at [90, 86] on div "**********" at bounding box center [102, 83] width 164 height 16
drag, startPoint x: 78, startPoint y: 84, endPoint x: 13, endPoint y: 83, distance: 64.6
click at [13, 83] on div "**********" at bounding box center [101, 75] width 180 height 43
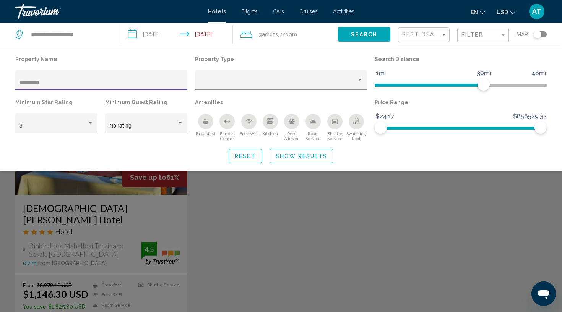
type input "**********"
click at [288, 158] on span "Show Results" at bounding box center [302, 156] width 52 height 6
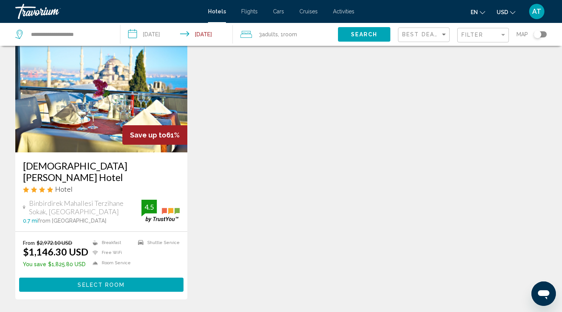
scroll to position [47, 0]
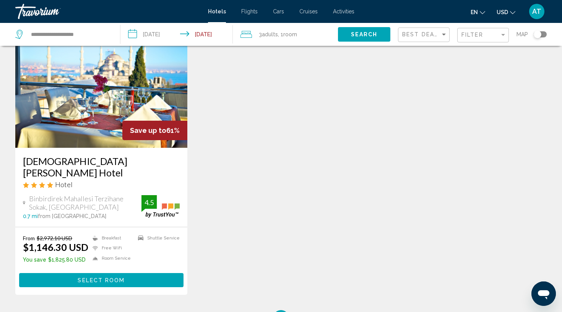
click at [99, 278] on span "Select Room" at bounding box center [101, 281] width 47 height 6
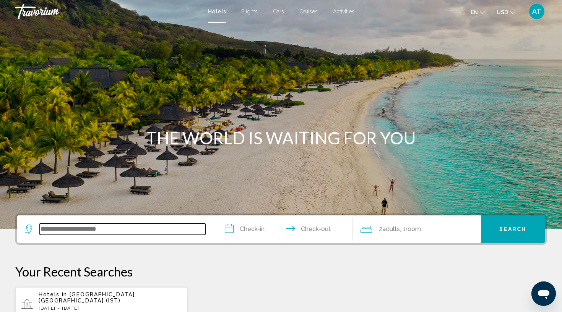
click at [158, 232] on input "Search widget" at bounding box center [123, 229] width 166 height 11
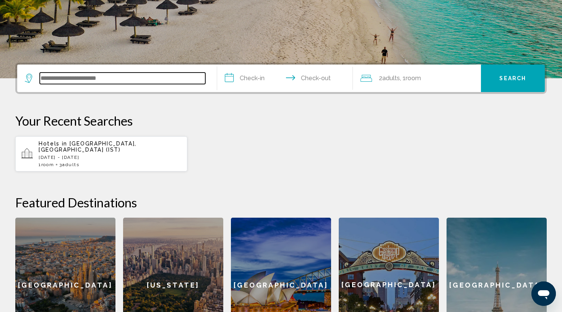
scroll to position [189, 0]
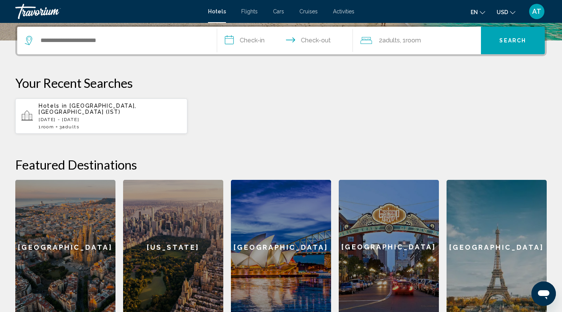
click at [121, 117] on div "Hotels in Istanbul, Turkey (IST) Wed, 01 Oct - Tue, 07 Oct 1 Room rooms 3 Adult…" at bounding box center [110, 116] width 143 height 27
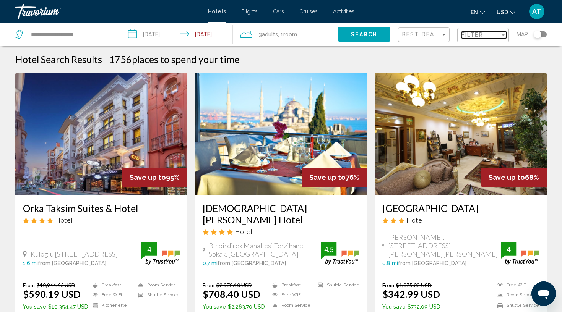
click at [484, 34] on div "Filter" at bounding box center [481, 35] width 38 height 6
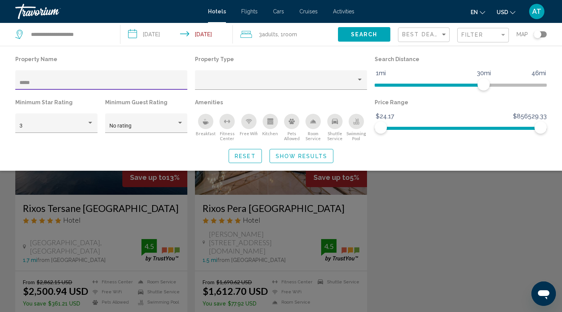
type input "*****"
drag, startPoint x: 78, startPoint y: 103, endPoint x: 432, endPoint y: 229, distance: 375.8
click at [432, 229] on div "Search widget" at bounding box center [281, 214] width 562 height 198
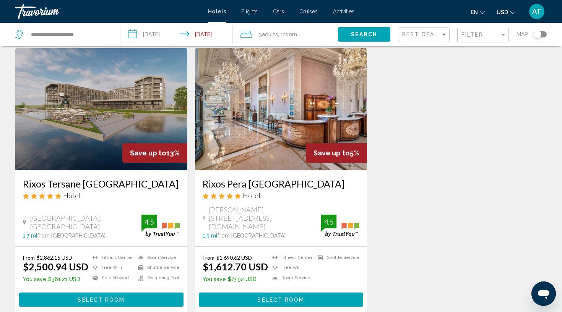
scroll to position [27, 0]
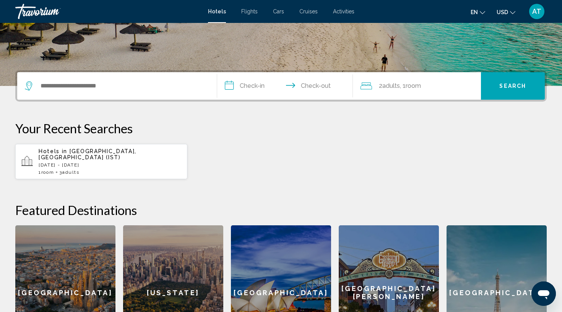
scroll to position [39, 0]
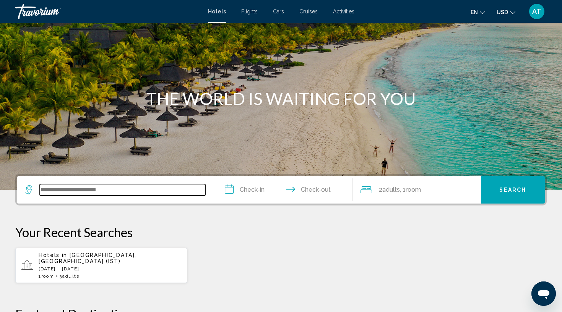
click at [136, 193] on input "Search widget" at bounding box center [123, 189] width 166 height 11
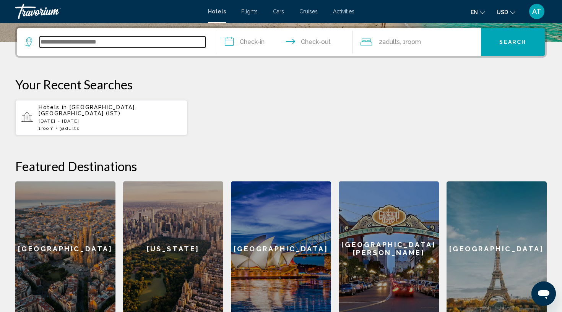
scroll to position [189, 0]
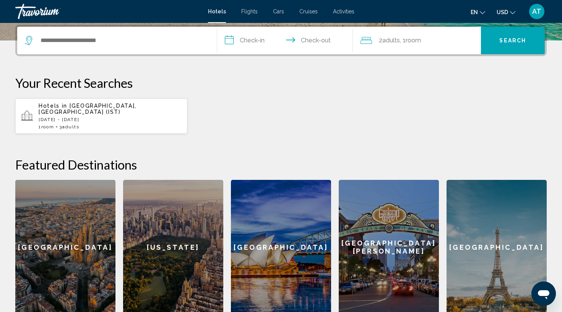
click at [117, 117] on p "[DATE] - [DATE]" at bounding box center [110, 119] width 143 height 5
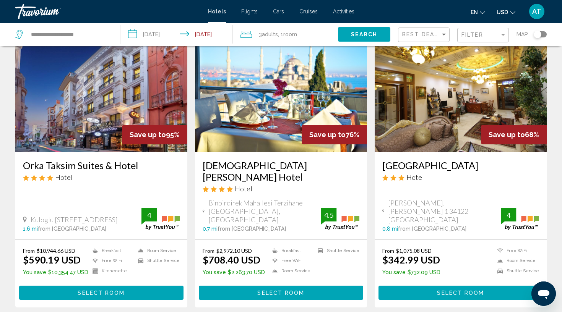
scroll to position [45, 0]
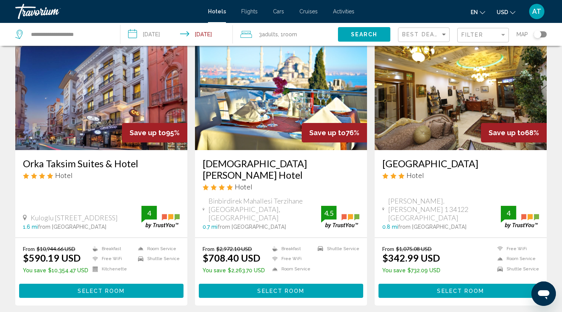
click at [263, 288] on span "Select Room" at bounding box center [280, 291] width 47 height 6
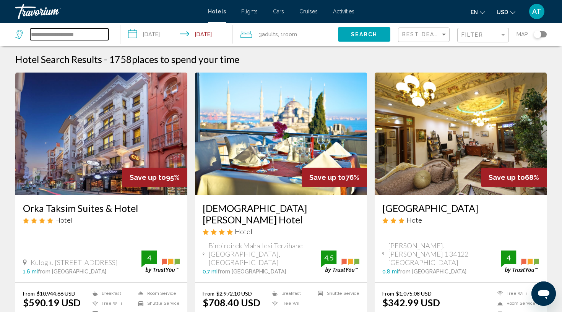
click at [77, 33] on input "**********" at bounding box center [69, 34] width 78 height 11
click at [478, 39] on div "Filter" at bounding box center [484, 35] width 45 height 14
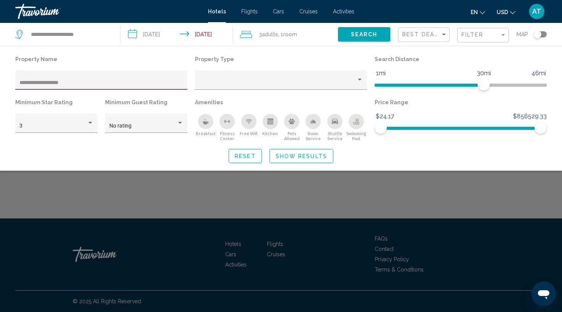
type input "**********"
click at [277, 207] on div "Search widget" at bounding box center [281, 214] width 562 height 198
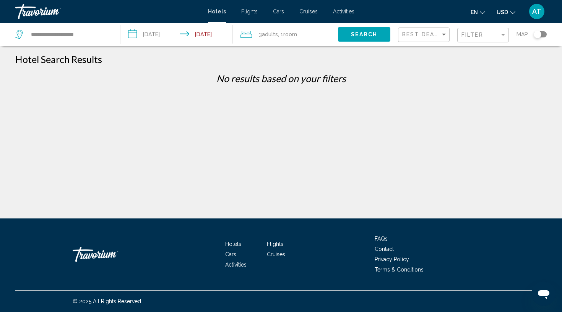
click at [470, 39] on div "Filter" at bounding box center [484, 35] width 45 height 14
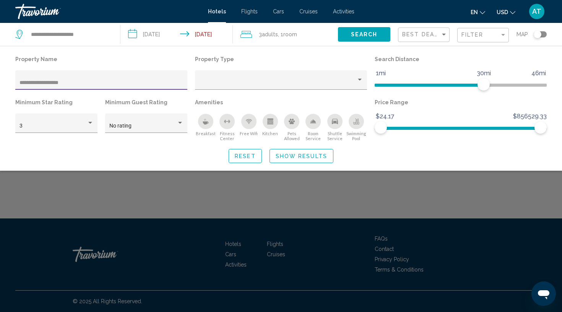
drag, startPoint x: 79, startPoint y: 85, endPoint x: 0, endPoint y: 75, distance: 79.5
click at [0, 75] on div "**********" at bounding box center [281, 108] width 562 height 109
drag, startPoint x: 0, startPoint y: 74, endPoint x: 140, endPoint y: 169, distance: 169.0
click at [140, 169] on div "Property Name **** Property Type Search Distance 1mi 46mi 30mi Minimum Star Rat…" at bounding box center [281, 108] width 562 height 125
click at [89, 86] on div "****" at bounding box center [102, 83] width 164 height 16
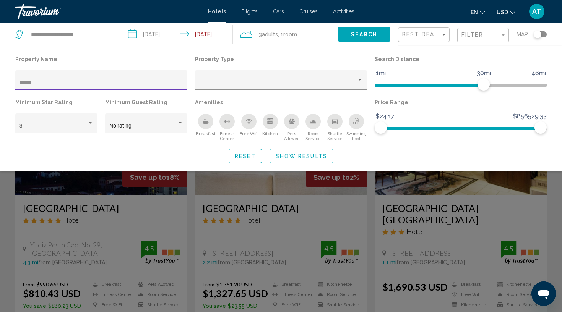
type input "*****"
click at [99, 219] on div "Search widget" at bounding box center [281, 214] width 562 height 198
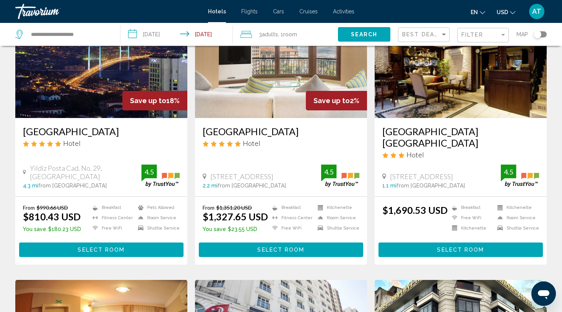
scroll to position [76, 0]
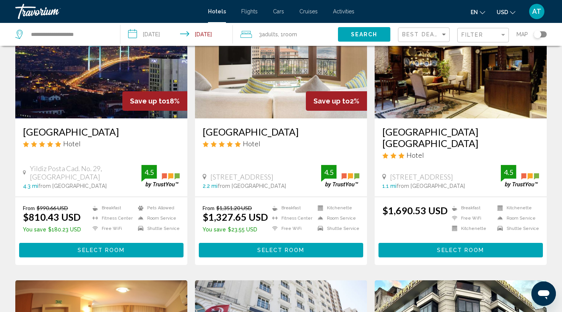
click at [85, 83] on img "Main content" at bounding box center [101, 57] width 172 height 122
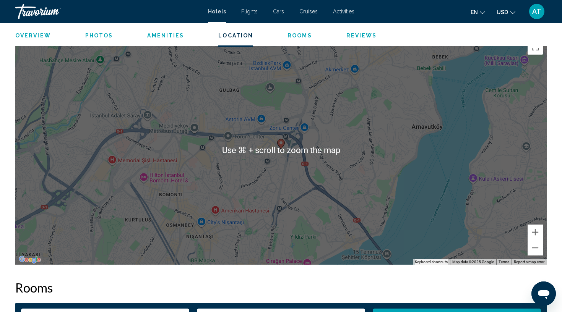
scroll to position [702, 0]
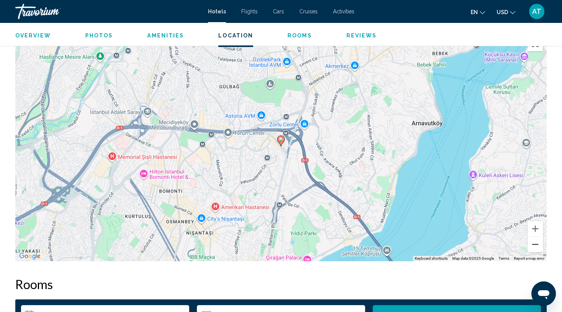
click at [538, 246] on button "Zoom out" at bounding box center [535, 244] width 15 height 15
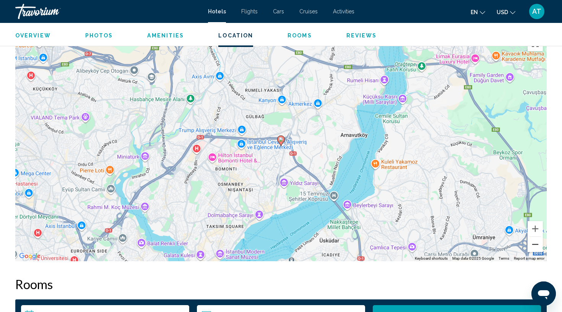
click at [538, 246] on button "Zoom out" at bounding box center [535, 244] width 15 height 15
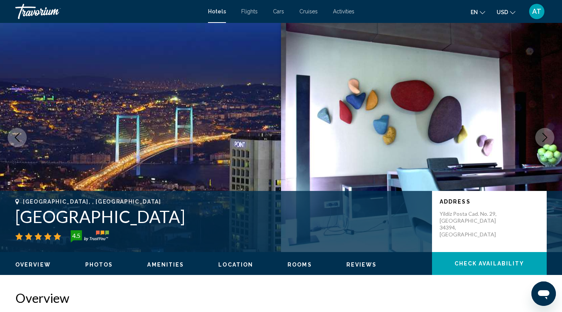
scroll to position [0, 0]
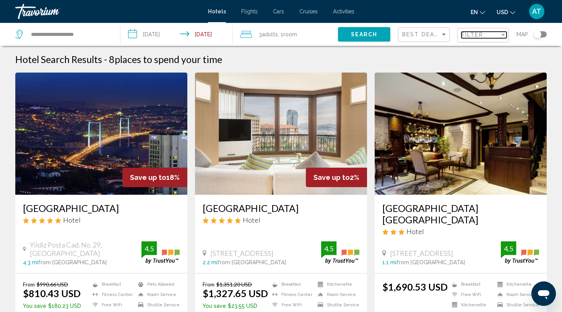
click at [480, 35] on span "Filter" at bounding box center [473, 35] width 22 height 6
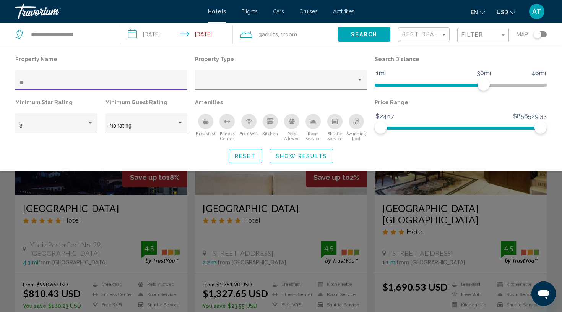
type input "*"
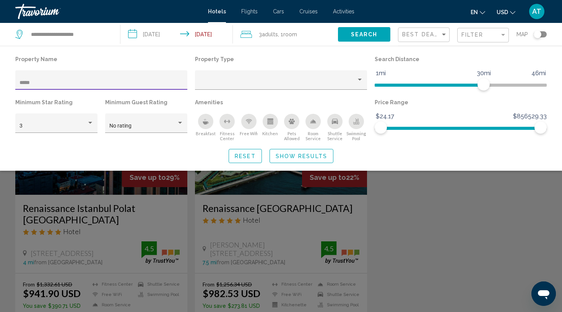
type input "*****"
click at [137, 228] on div "Search widget" at bounding box center [281, 214] width 562 height 198
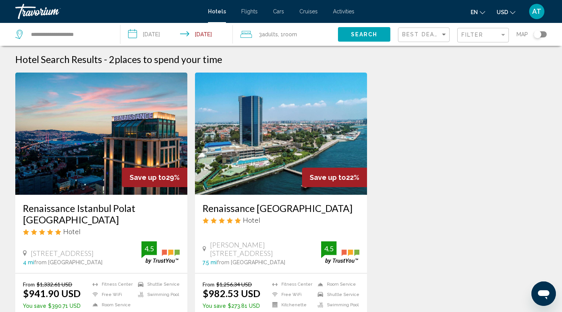
click at [112, 212] on h3 "Renaissance Istanbul Polat [GEOGRAPHIC_DATA]" at bounding box center [101, 214] width 157 height 23
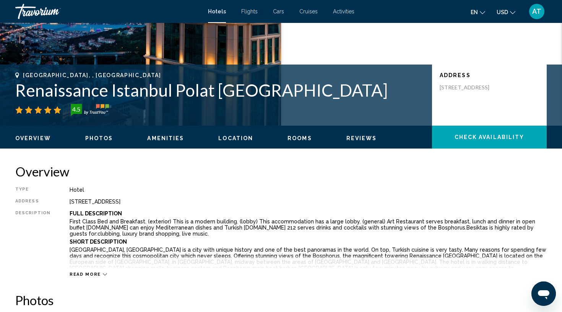
scroll to position [119, 0]
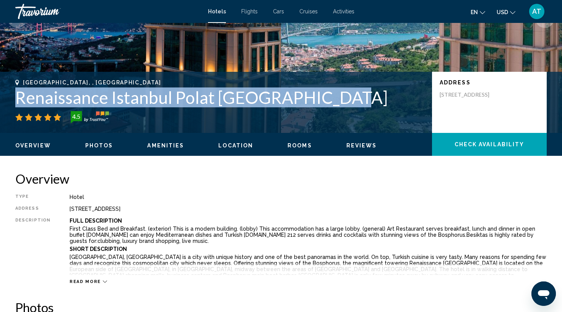
drag, startPoint x: 340, startPoint y: 97, endPoint x: 11, endPoint y: 88, distance: 328.6
click at [11, 88] on div "[GEOGRAPHIC_DATA], , [GEOGRAPHIC_DATA] Renaissance [GEOGRAPHIC_DATA] [GEOGRAPHI…" at bounding box center [281, 103] width 562 height 46
copy h1 "Renaissance Istanbul Polat [GEOGRAPHIC_DATA]"
